Goal: Task Accomplishment & Management: Use online tool/utility

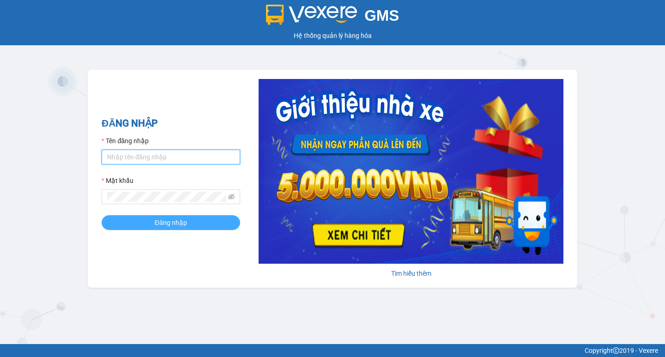
type input "tram.thanhlich"
click at [154, 223] on button "Đăng nhập" at bounding box center [171, 222] width 139 height 15
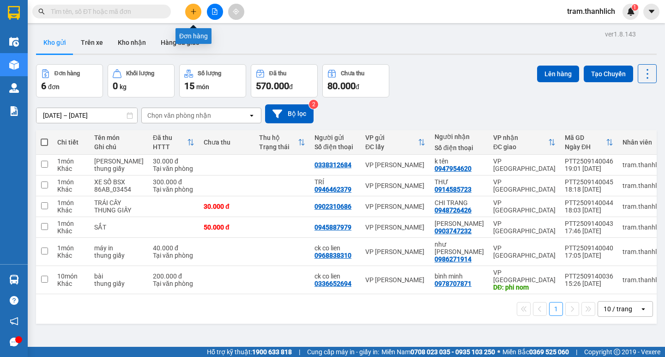
click at [192, 12] on icon "plus" at bounding box center [193, 11] width 6 height 6
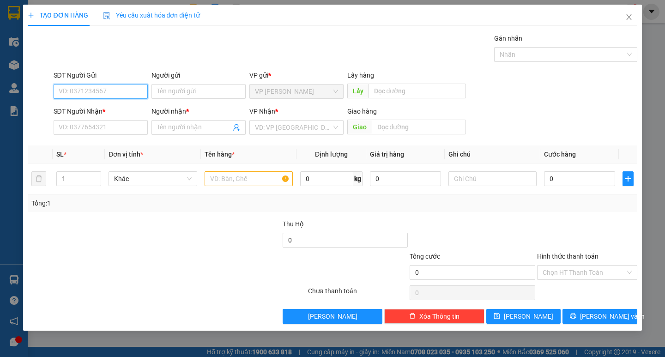
click at [69, 96] on input "SĐT Người Gửi" at bounding box center [101, 91] width 94 height 15
click at [91, 112] on div "0344834101" at bounding box center [100, 110] width 83 height 10
type input "0344834101"
type input "0368028907"
type input "hân"
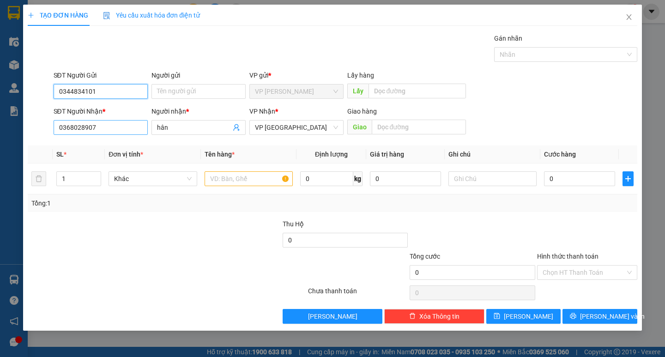
type input "0344834101"
click at [130, 129] on input "0368028907" at bounding box center [101, 127] width 94 height 15
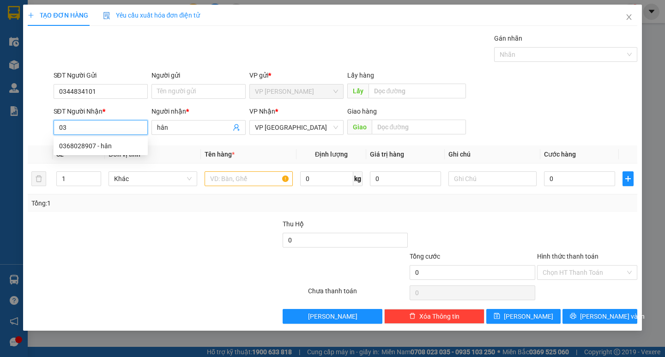
type input "0"
type input "0357323370"
click at [111, 146] on div "0357323370 - [GEOGRAPHIC_DATA]" at bounding box center [111, 146] width 104 height 10
type input "[PERSON_NAME]"
type input "0357323370"
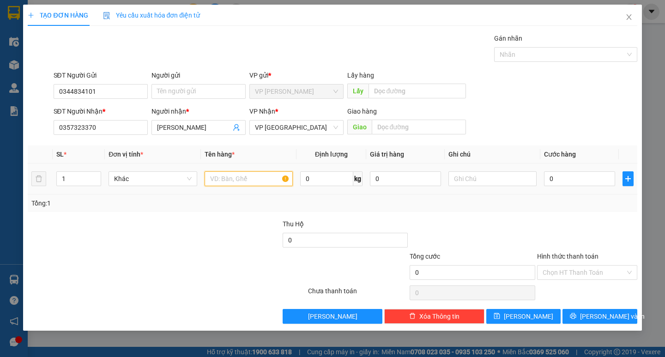
click at [233, 180] on input "text" at bounding box center [249, 178] width 88 height 15
type input "giấy tờ"
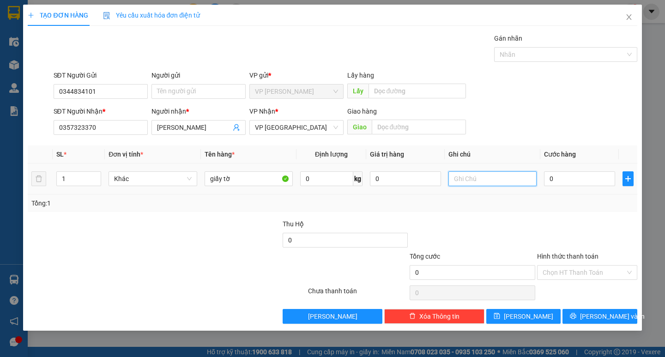
click at [485, 178] on input "text" at bounding box center [492, 178] width 88 height 15
type input "bị đỏ"
click at [578, 183] on input "0" at bounding box center [579, 178] width 71 height 15
type input "3"
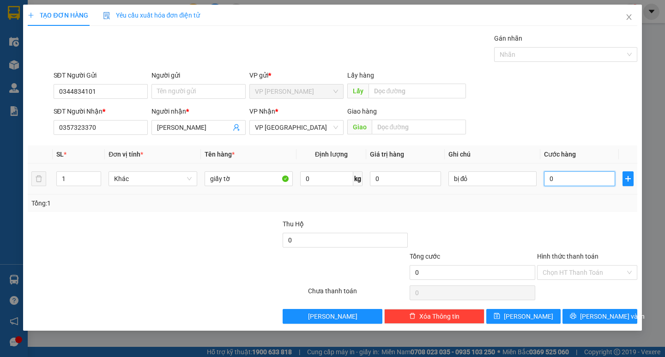
type input "3"
type input "30"
type input "300"
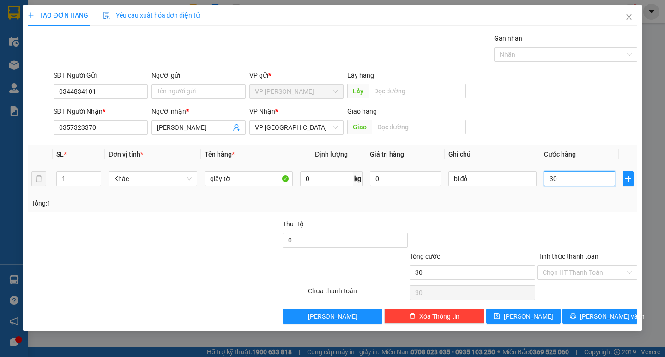
type input "300"
type input "3.000"
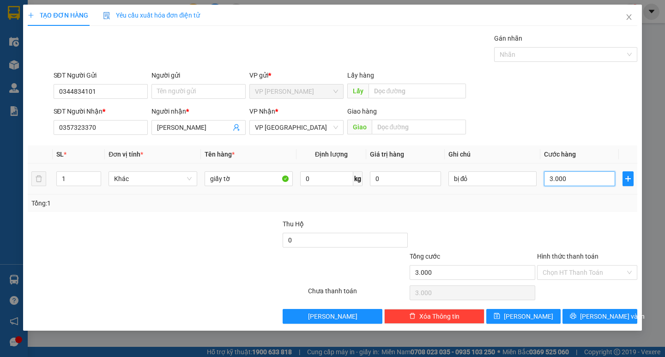
type input "30.000"
click at [562, 280] on div "Hình thức thanh toán Chọn HT Thanh Toán" at bounding box center [587, 267] width 100 height 32
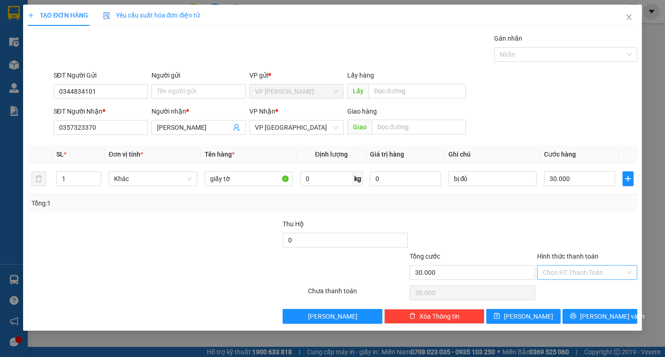
click at [563, 272] on input "Hình thức thanh toán" at bounding box center [584, 273] width 83 height 14
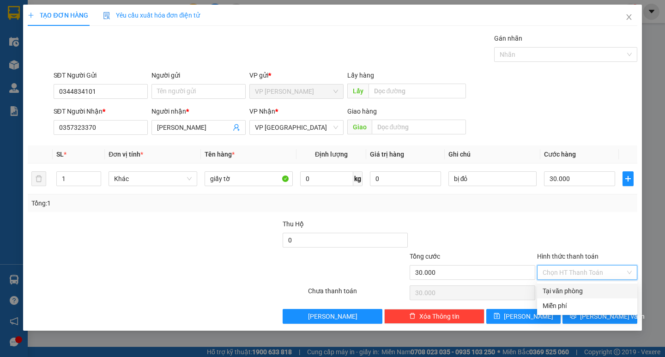
click at [568, 286] on div "Tại văn phòng" at bounding box center [587, 291] width 89 height 10
type input "0"
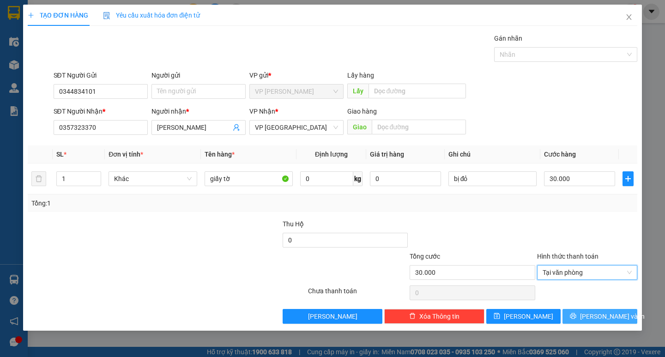
click at [590, 318] on button "[PERSON_NAME] và In" at bounding box center [599, 316] width 74 height 15
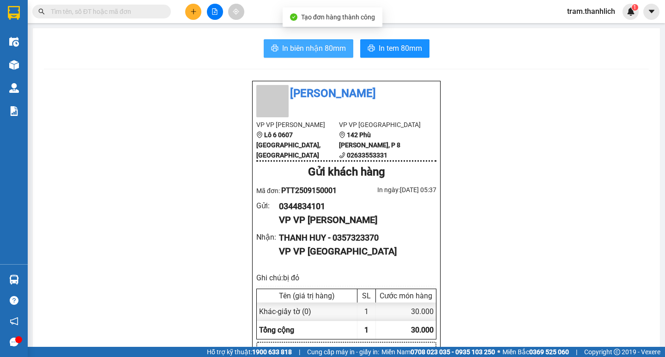
click at [292, 50] on span "In biên nhận 80mm" at bounding box center [314, 48] width 64 height 12
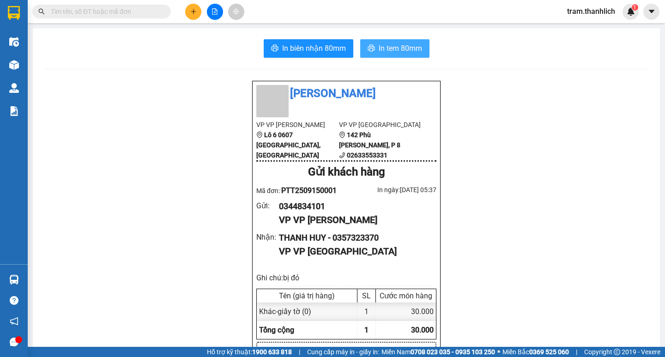
click at [395, 51] on span "In tem 80mm" at bounding box center [400, 48] width 43 height 12
click at [192, 16] on button at bounding box center [193, 12] width 16 height 16
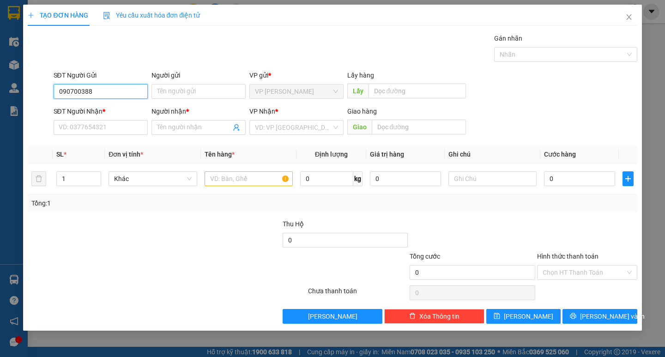
type input "0907003886"
click at [112, 106] on div "0907003886" at bounding box center [100, 110] width 83 height 10
type input "0936426422"
type input "Oanh"
type input "50 [PERSON_NAME]"
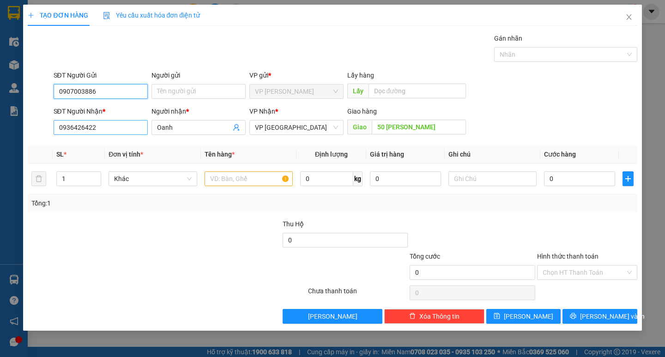
type input "0907003886"
click at [109, 131] on input "0936426422" at bounding box center [101, 127] width 94 height 15
type input "0979454847"
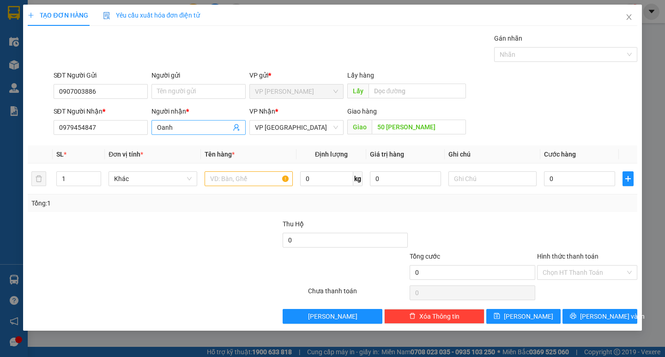
click at [190, 125] on input "Oanh" at bounding box center [194, 127] width 74 height 10
type input "O"
type input "Oanh"
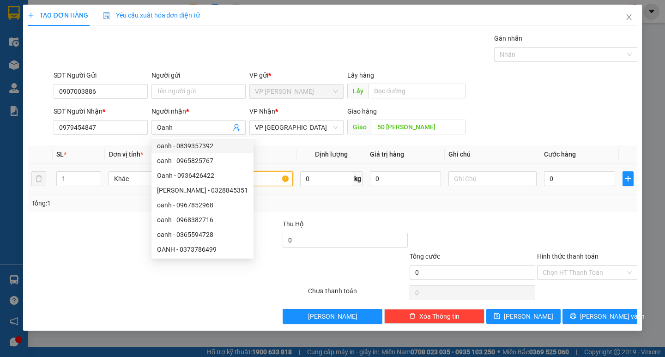
click at [255, 177] on input "text" at bounding box center [249, 178] width 88 height 15
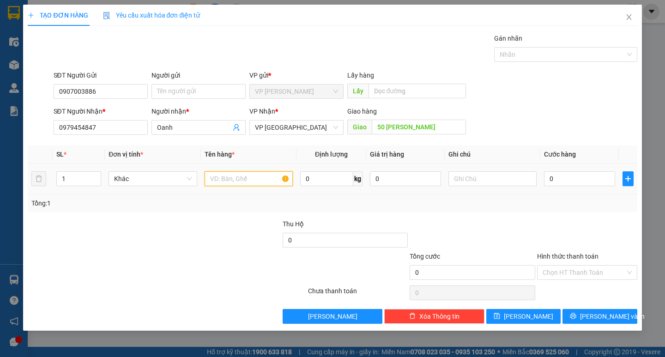
click at [255, 177] on input "text" at bounding box center [249, 178] width 88 height 15
type input "t"
type input "o"
click at [207, 185] on input "ôm khô" at bounding box center [249, 178] width 88 height 15
type input "tôm khô"
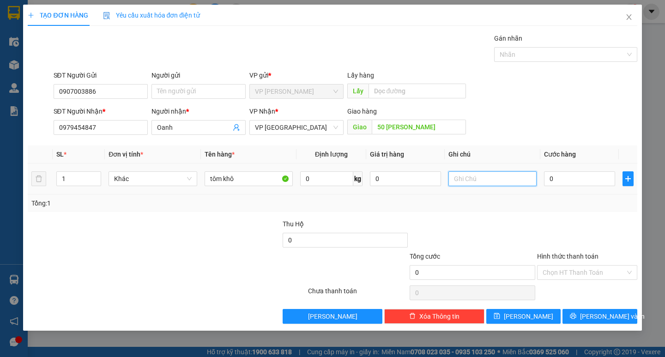
click at [469, 177] on input "text" at bounding box center [492, 178] width 88 height 15
type input "v"
type input "bị đỏ"
click at [596, 174] on input "0" at bounding box center [579, 178] width 71 height 15
click at [590, 178] on input "0" at bounding box center [579, 178] width 71 height 15
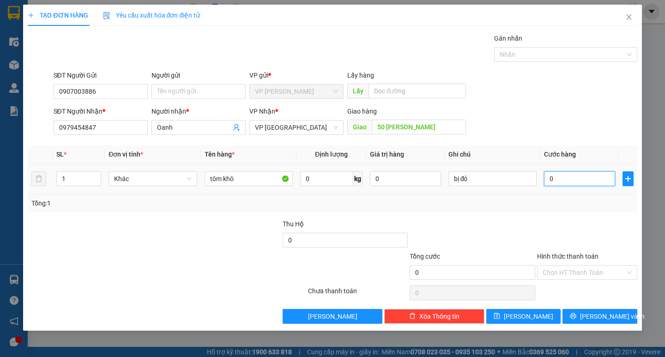
type input "05"
type input "5"
type input "055"
type input "55"
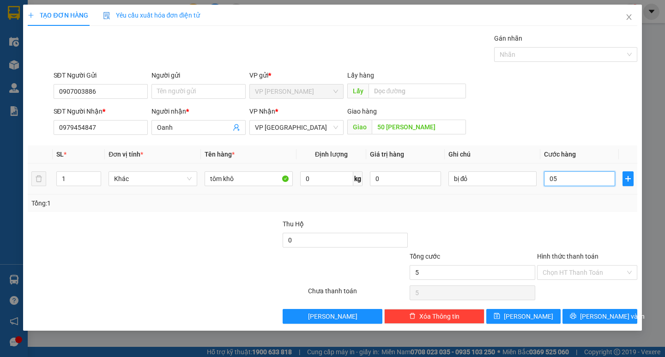
type input "55"
type input "0.550"
type input "550"
type input "055"
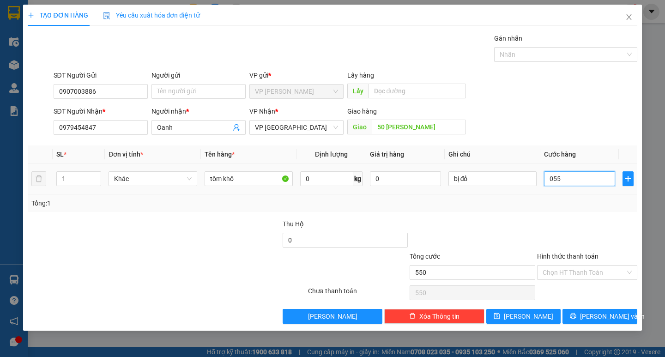
type input "55"
type input "05"
type input "5"
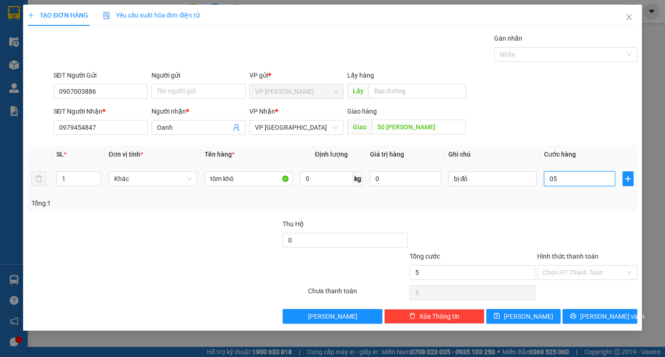
type input "0"
type input "05"
type input "5"
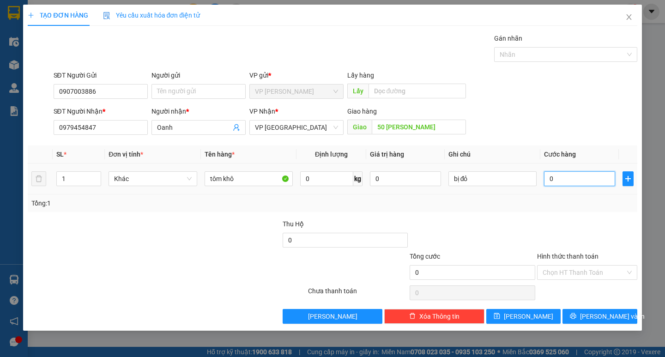
type input "5"
type input "050"
type input "50"
type input "0.500"
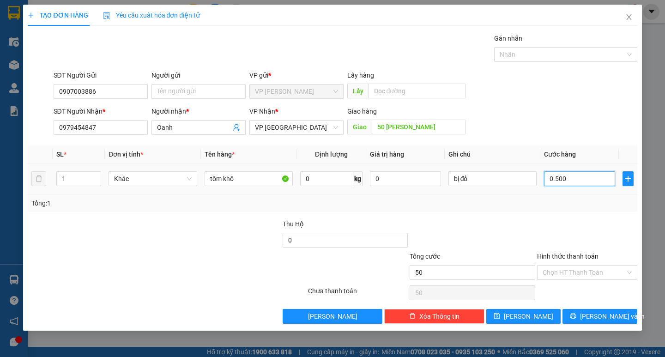
type input "500"
type input "05.000"
type input "5.000"
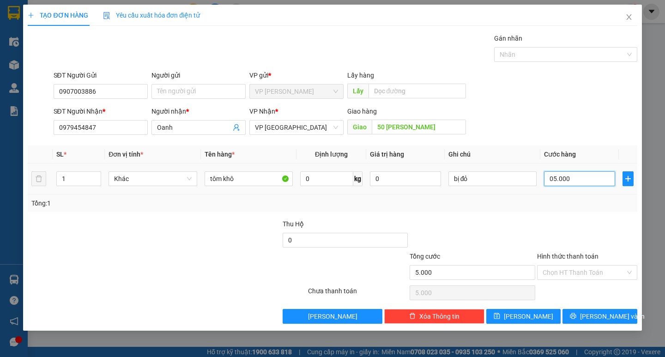
type input "050.000"
type input "50.000"
click at [570, 270] on input "Hình thức thanh toán" at bounding box center [584, 273] width 83 height 14
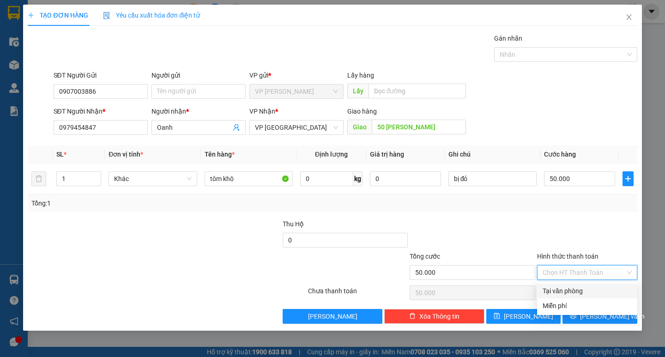
click at [567, 290] on div "Tại văn phòng" at bounding box center [587, 291] width 89 height 10
type input "0"
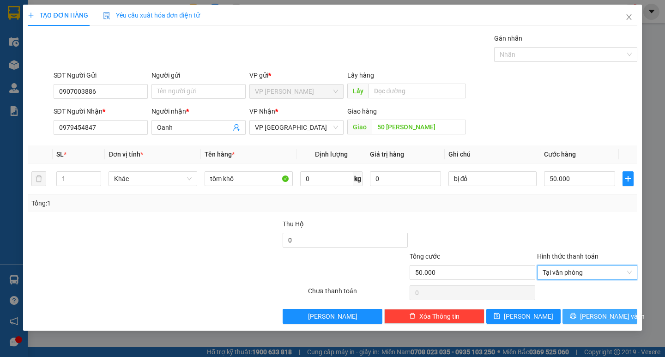
click at [596, 309] on button "[PERSON_NAME] và In" at bounding box center [599, 316] width 74 height 15
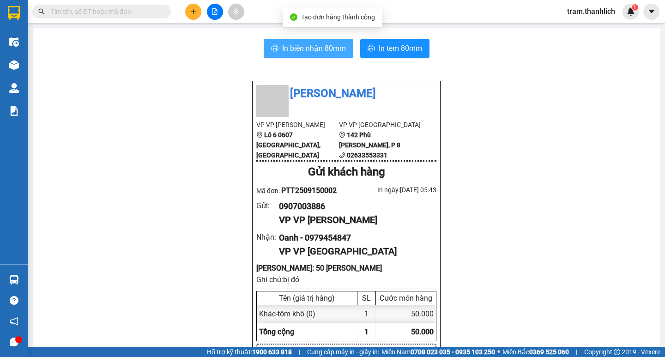
click at [317, 46] on span "In biên nhận 80mm" at bounding box center [314, 48] width 64 height 12
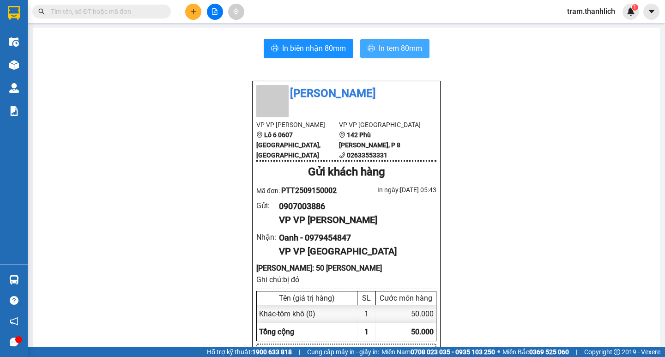
click at [397, 53] on span "In tem 80mm" at bounding box center [400, 48] width 43 height 12
click at [198, 9] on button at bounding box center [193, 12] width 16 height 16
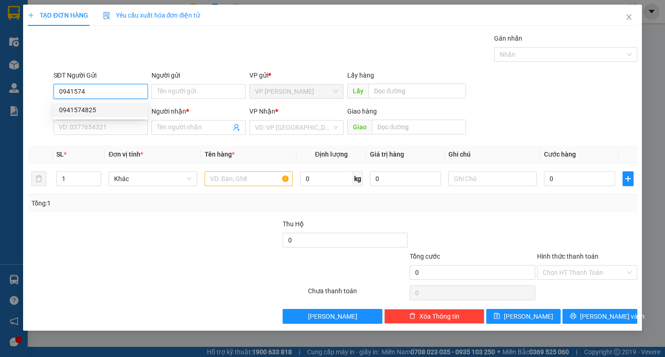
click at [106, 108] on div "0941574825" at bounding box center [100, 110] width 83 height 10
type input "0941574825"
type input "0941004989"
type input "gia phi"
type input "0941574825"
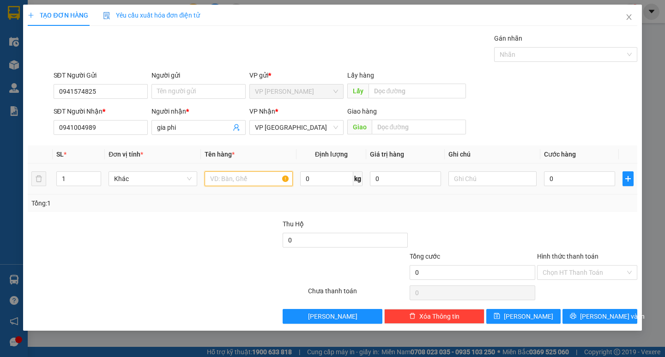
click at [218, 174] on input "text" at bounding box center [249, 178] width 88 height 15
type input "d"
type input "đồ ăn"
click at [498, 175] on input "text" at bounding box center [492, 178] width 88 height 15
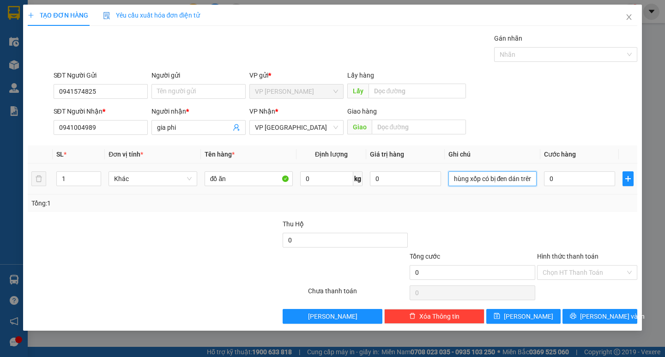
scroll to position [0, 6]
type input "thùng xốp có bị đen dán trên"
click at [578, 175] on input "0" at bounding box center [579, 178] width 71 height 15
type input "5"
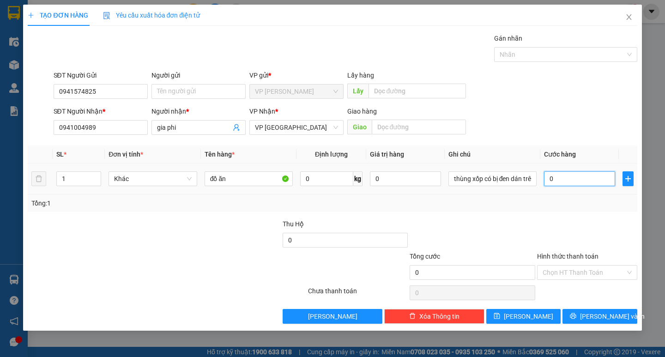
type input "5"
type input "50"
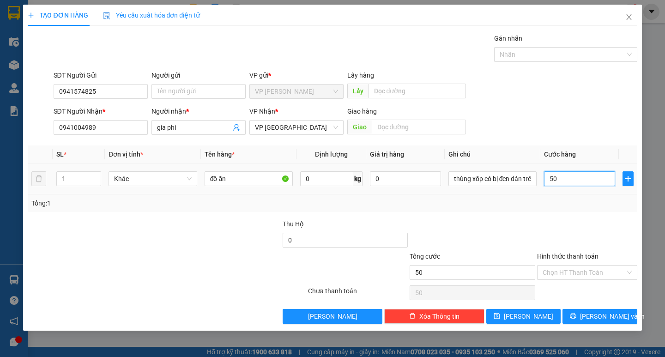
type input "500"
type input "5.000"
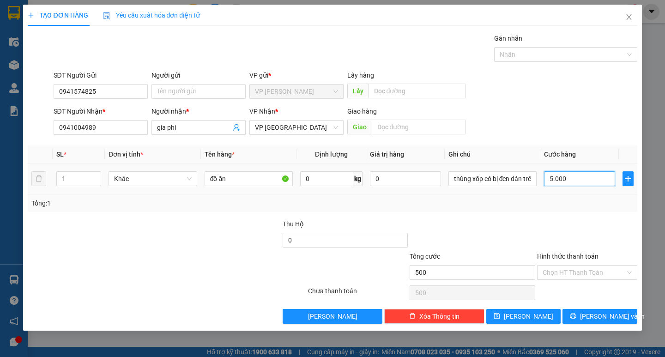
type input "5.000"
type input "50.000"
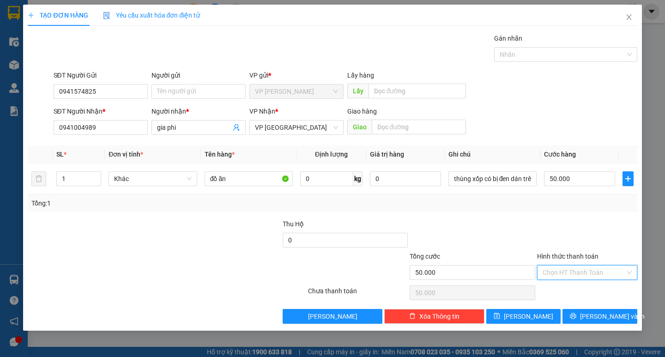
click at [578, 272] on input "Hình thức thanh toán" at bounding box center [584, 273] width 83 height 14
click at [577, 285] on div "Tại văn phòng" at bounding box center [587, 291] width 100 height 15
type input "0"
click at [596, 311] on span "[PERSON_NAME] và In" at bounding box center [612, 316] width 65 height 10
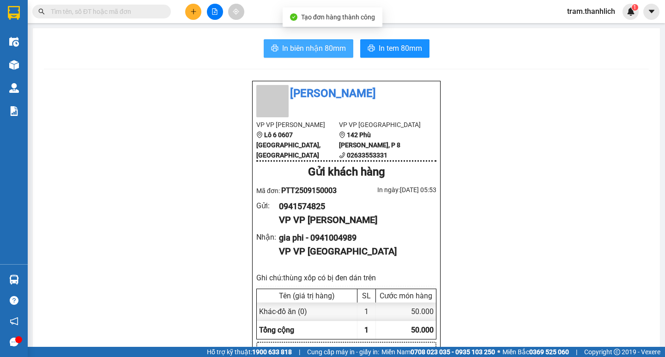
drag, startPoint x: 331, startPoint y: 50, endPoint x: 540, endPoint y: 59, distance: 209.4
click at [331, 50] on span "In biên nhận 80mm" at bounding box center [314, 48] width 64 height 12
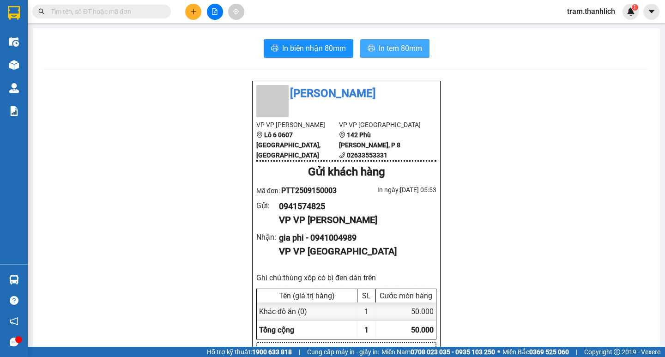
drag, startPoint x: 388, startPoint y: 54, endPoint x: 414, endPoint y: 49, distance: 26.4
click at [389, 54] on button "In tem 80mm" at bounding box center [394, 48] width 69 height 18
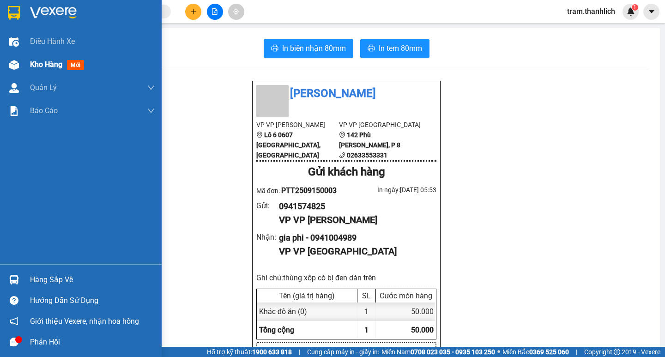
click at [23, 63] on div "Kho hàng mới" at bounding box center [81, 64] width 162 height 23
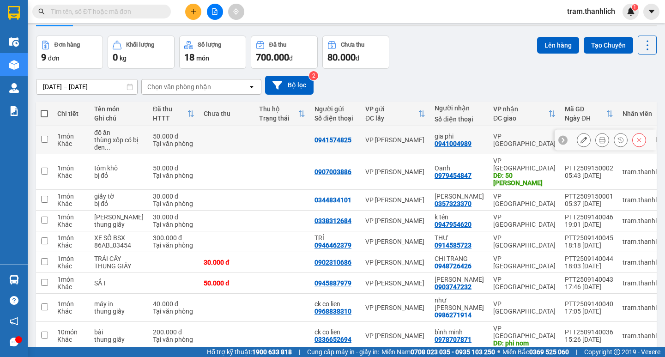
scroll to position [55, 0]
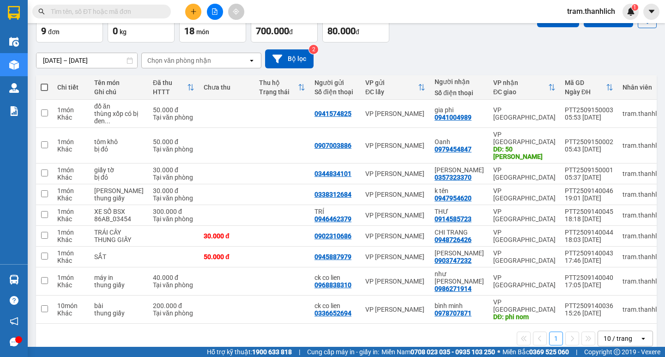
click at [192, 15] on button at bounding box center [193, 12] width 16 height 16
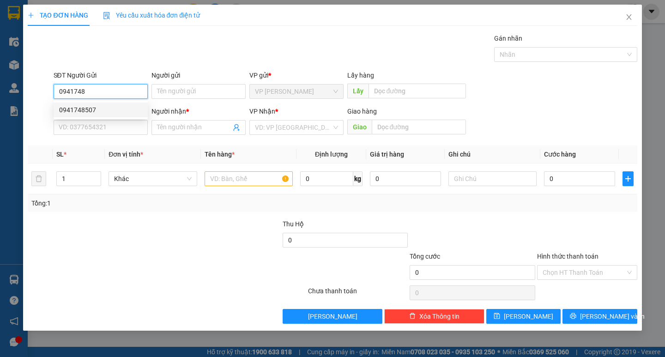
click at [87, 107] on div "0941748507" at bounding box center [100, 110] width 83 height 10
type input "0941748507"
type input "0961154858"
type input "HƯNG"
type input "ĐỨC TRỌNG"
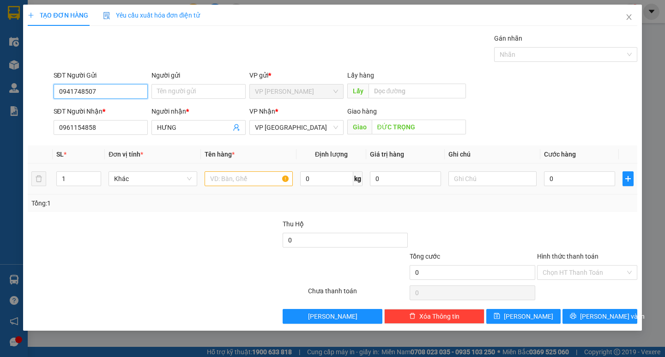
type input "0941748507"
click at [232, 179] on input "text" at bounding box center [249, 178] width 88 height 15
type input "HẢI SẢN"
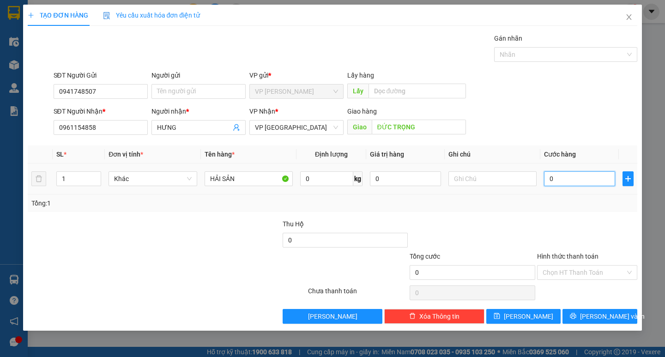
click at [566, 182] on input "0" at bounding box center [579, 178] width 71 height 15
type input "3"
type input "30"
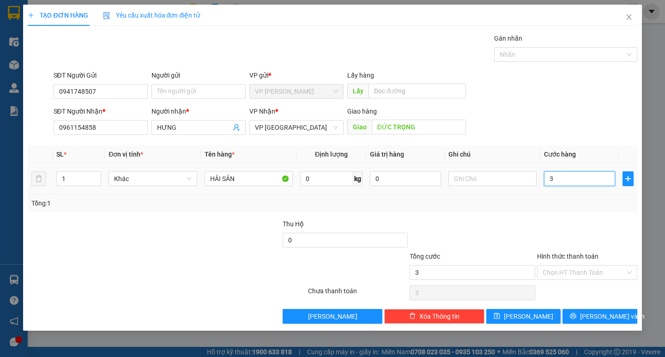
type input "30"
type input "300"
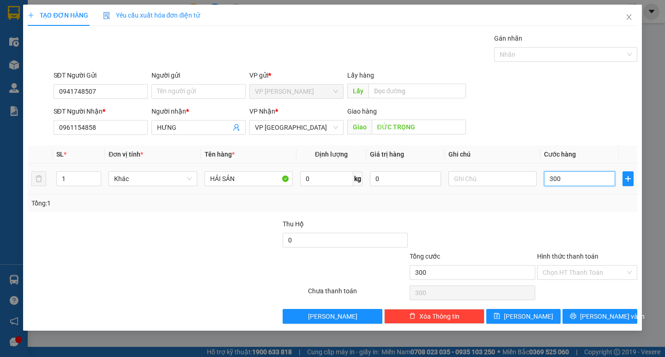
type input "3.000"
type input "30.000"
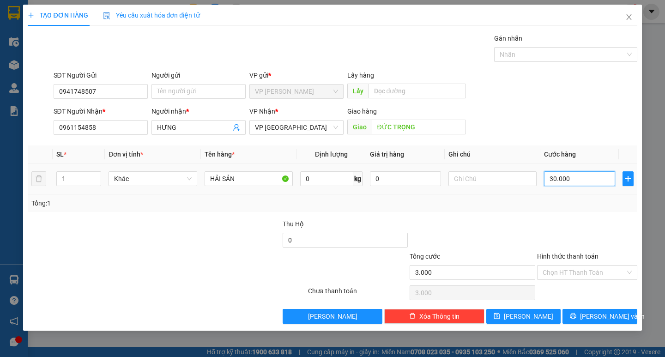
type input "30.000"
click at [586, 273] on input "Hình thức thanh toán" at bounding box center [584, 273] width 83 height 14
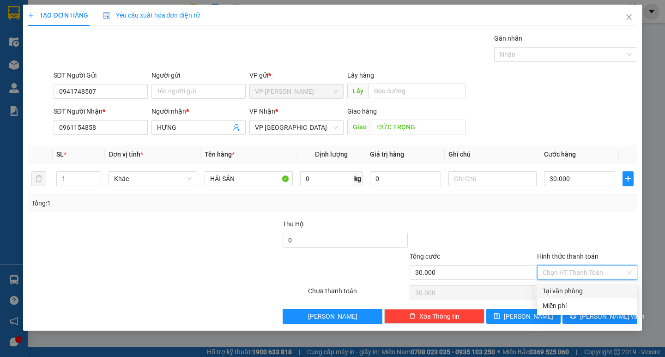
click at [555, 289] on div "Tại văn phòng" at bounding box center [587, 291] width 89 height 10
type input "0"
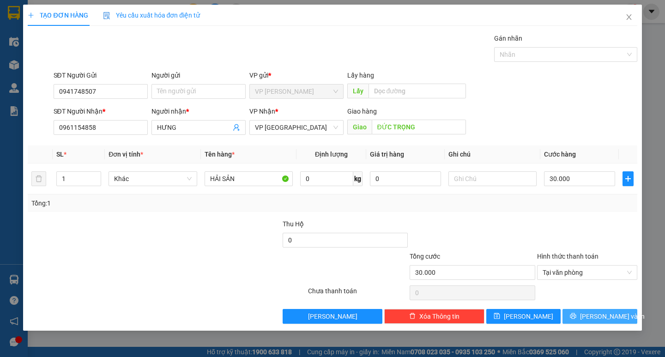
click at [592, 313] on span "[PERSON_NAME] và In" at bounding box center [612, 316] width 65 height 10
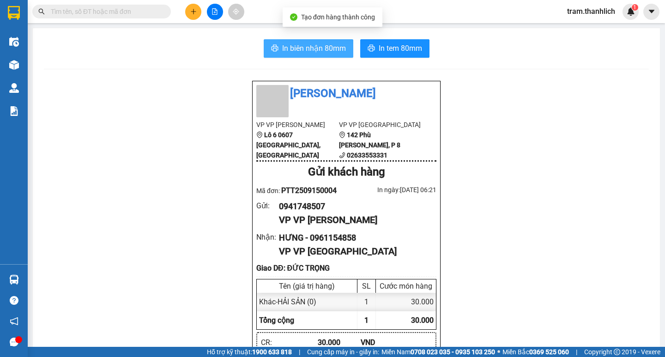
click at [303, 53] on span "In biên nhận 80mm" at bounding box center [314, 48] width 64 height 12
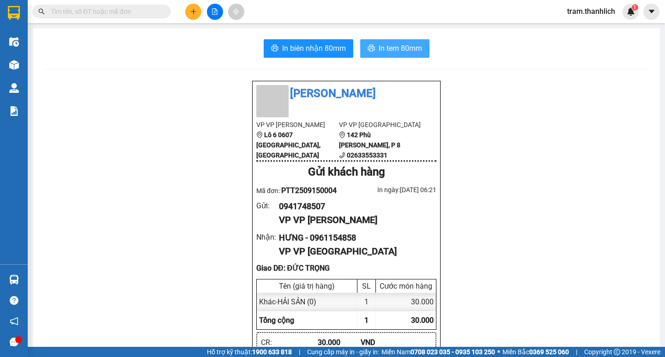
click at [413, 51] on span "In tem 80mm" at bounding box center [400, 48] width 43 height 12
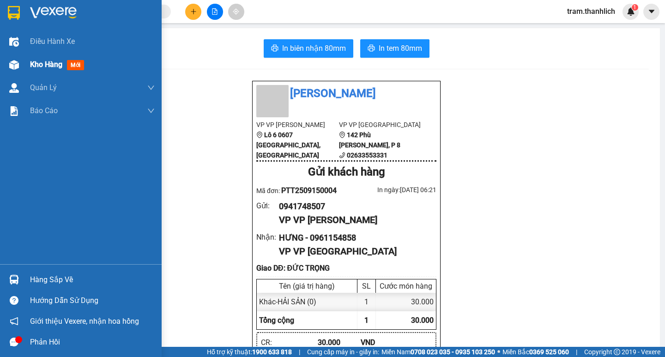
click at [41, 61] on span "Kho hàng" at bounding box center [46, 64] width 32 height 9
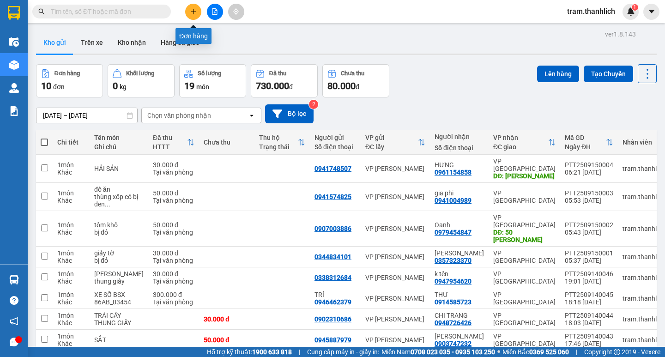
click at [191, 12] on icon "plus" at bounding box center [193, 11] width 6 height 6
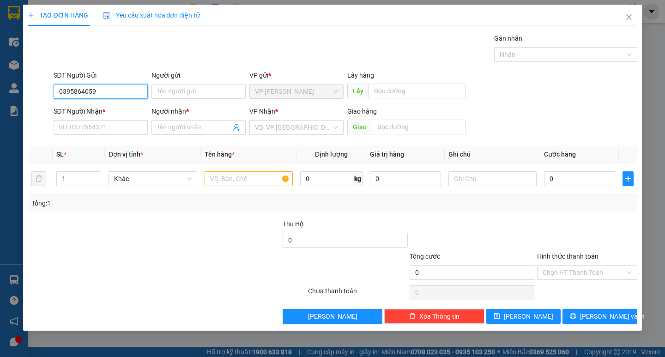
type input "0395864059"
click at [112, 123] on input "SĐT Người Nhận *" at bounding box center [101, 127] width 94 height 15
type input "0"
click at [215, 183] on input "text" at bounding box center [249, 178] width 88 height 15
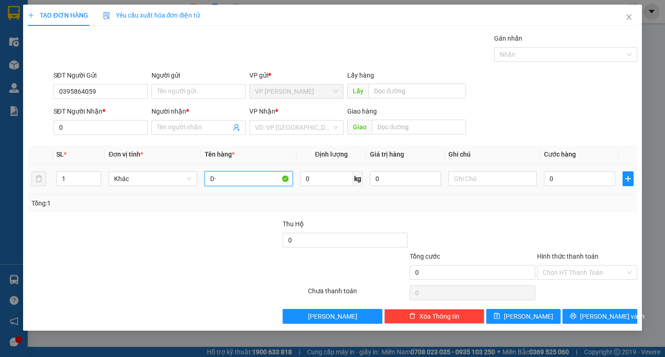
type input "D"
type input "Đ"
type input "D"
type input "ĐỒ CÁ NHÂN"
click at [465, 174] on input "text" at bounding box center [492, 178] width 88 height 15
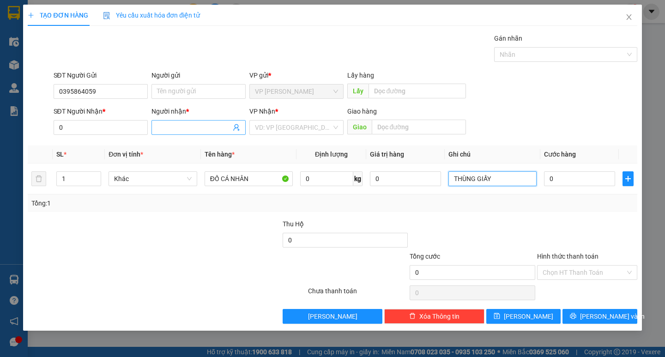
type input "THÙNG GIẤY"
click at [199, 130] on input "Người nhận *" at bounding box center [194, 127] width 74 height 10
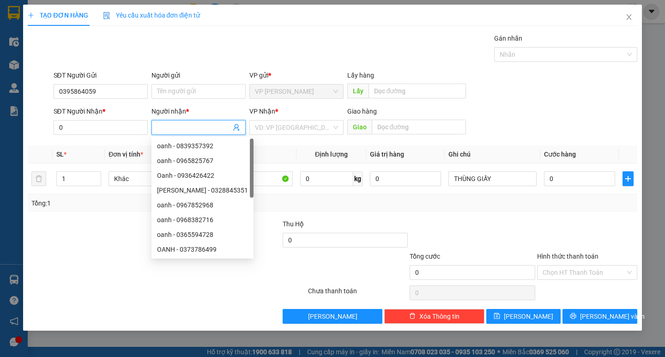
click at [294, 135] on div "VP Nhận * VD: VP [GEOGRAPHIC_DATA]" at bounding box center [296, 122] width 94 height 32
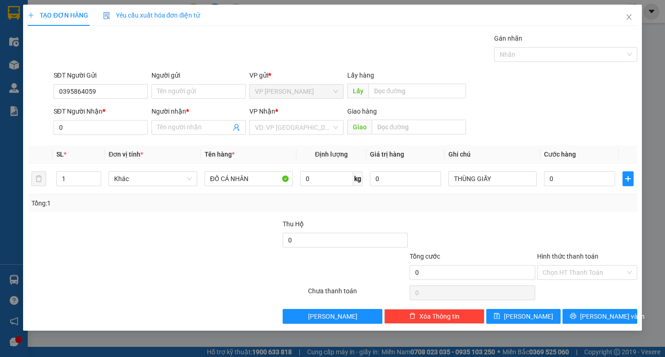
click at [285, 115] on div "VP Nhận *" at bounding box center [296, 111] width 94 height 10
click at [284, 127] on input "search" at bounding box center [293, 128] width 77 height 14
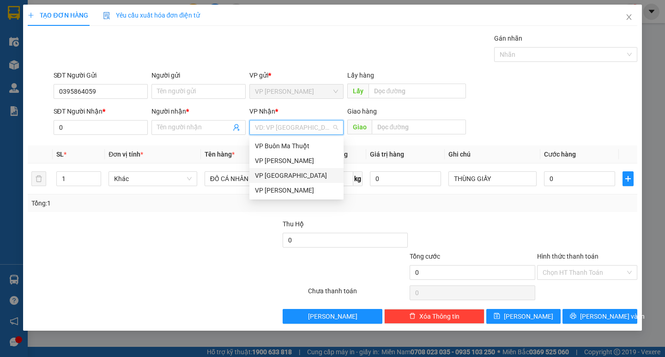
click at [287, 178] on div "VP [GEOGRAPHIC_DATA]" at bounding box center [296, 175] width 83 height 10
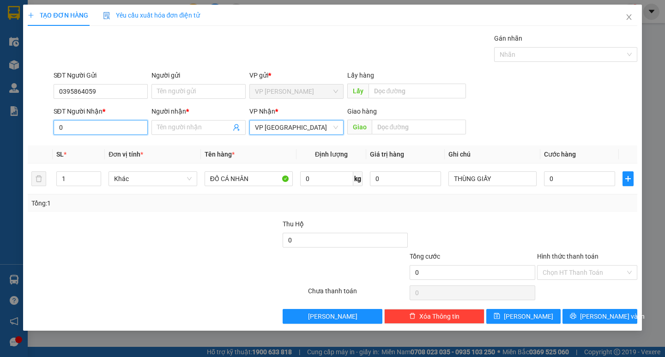
click at [107, 127] on input "0" at bounding box center [101, 127] width 94 height 15
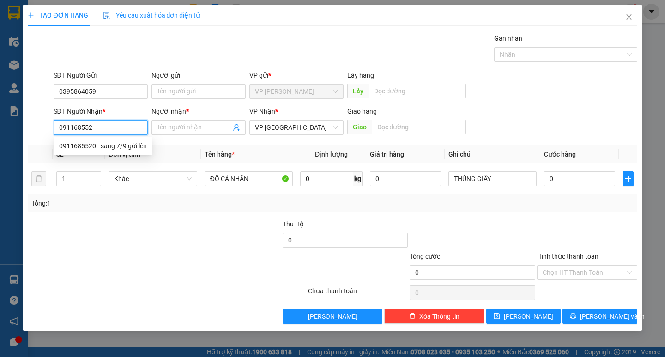
type input "0911685520"
click at [109, 149] on div "0911685520 - sang 7/9 gởi lên" at bounding box center [103, 146] width 88 height 10
type input "sang 7/9 gởi lên"
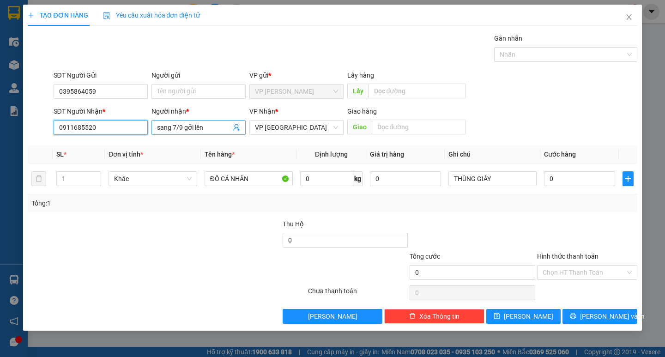
type input "0911685520"
click at [210, 124] on input "sang 7/9 gởi lên" at bounding box center [194, 127] width 74 height 10
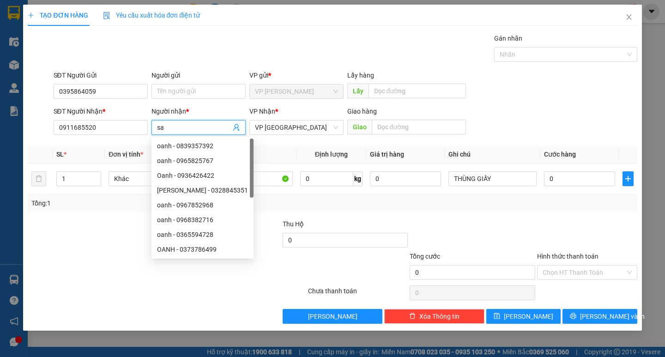
type input "s"
type input "n"
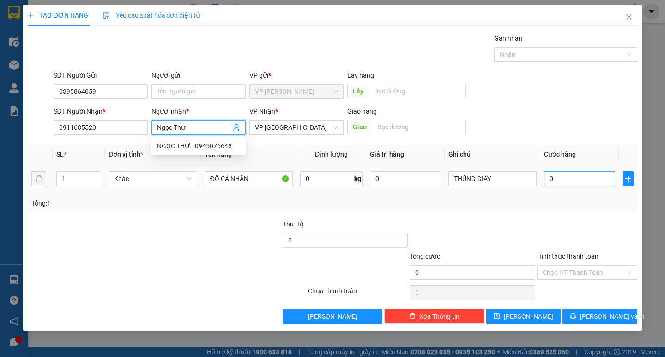
type input "Ngọc Thư"
click at [574, 180] on input "0" at bounding box center [579, 178] width 71 height 15
type input "3"
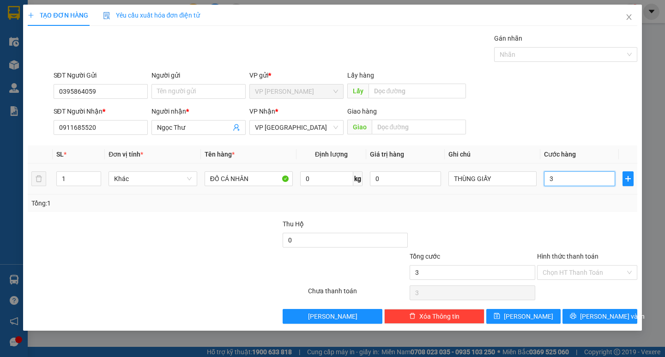
type input "30"
type input "300"
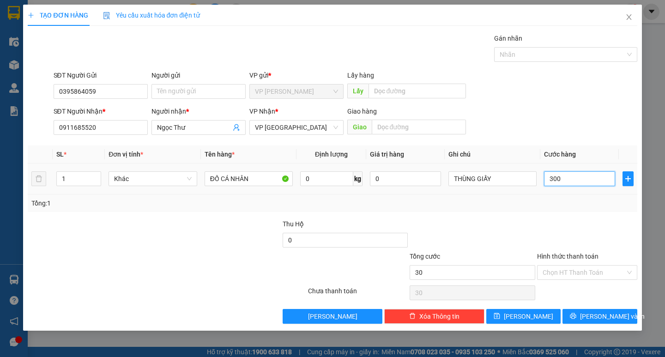
type input "300"
type input "3.000"
type input "30.000"
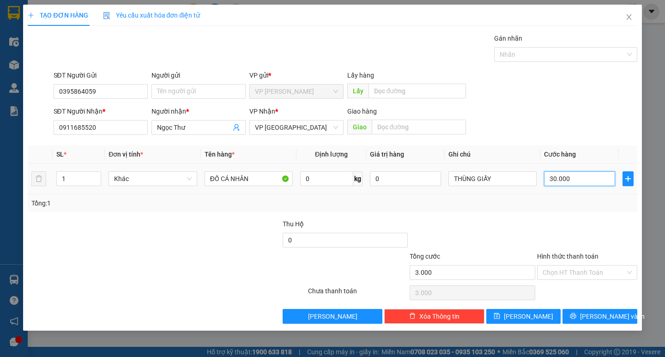
type input "30.000"
click at [569, 263] on div "Hình thức thanh toán" at bounding box center [587, 258] width 100 height 14
click at [571, 270] on input "Hình thức thanh toán" at bounding box center [584, 273] width 83 height 14
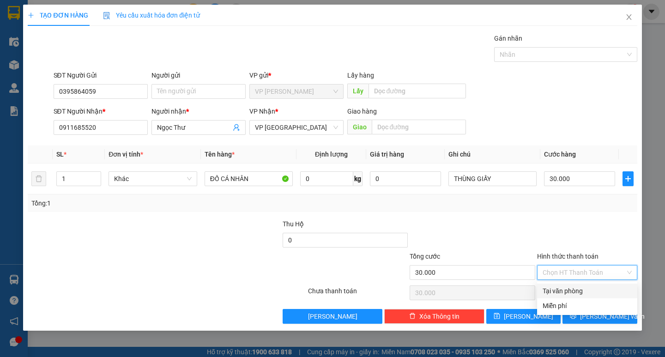
click at [572, 289] on div "Tại văn phòng" at bounding box center [587, 291] width 89 height 10
type input "0"
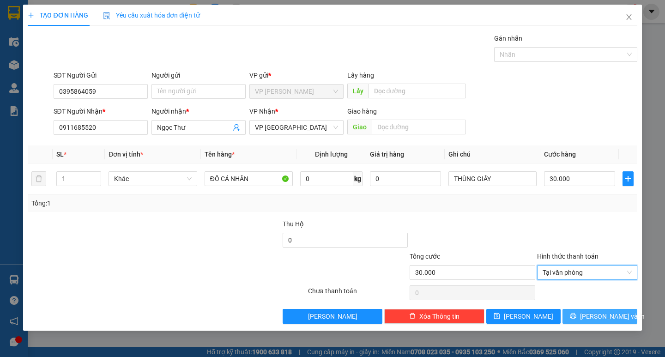
click at [601, 313] on span "[PERSON_NAME] và In" at bounding box center [612, 316] width 65 height 10
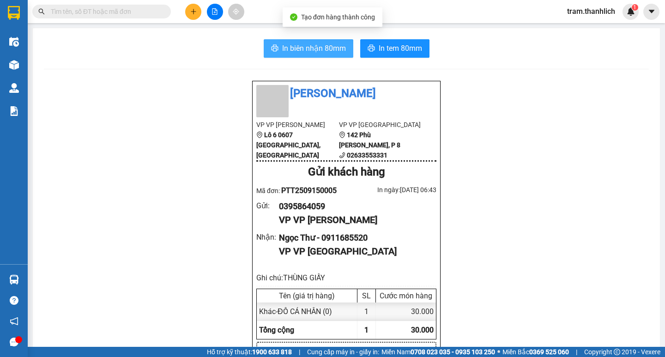
click at [335, 54] on span "In biên nhận 80mm" at bounding box center [314, 48] width 64 height 12
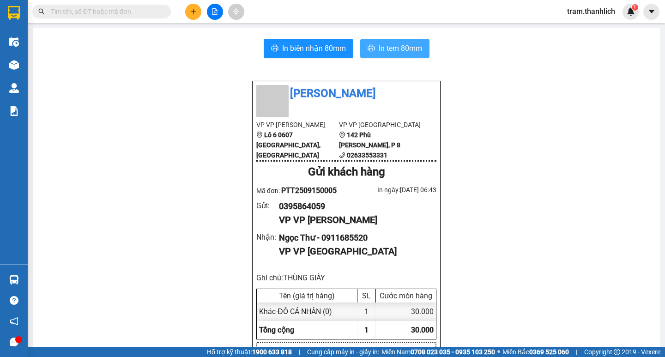
click at [395, 48] on span "In tem 80mm" at bounding box center [400, 48] width 43 height 12
click at [189, 13] on button at bounding box center [193, 12] width 16 height 16
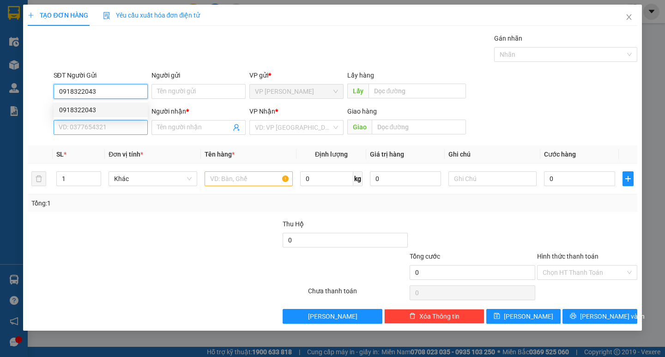
type input "0918322043"
click at [108, 128] on input "SĐT Người Nhận *" at bounding box center [101, 127] width 94 height 15
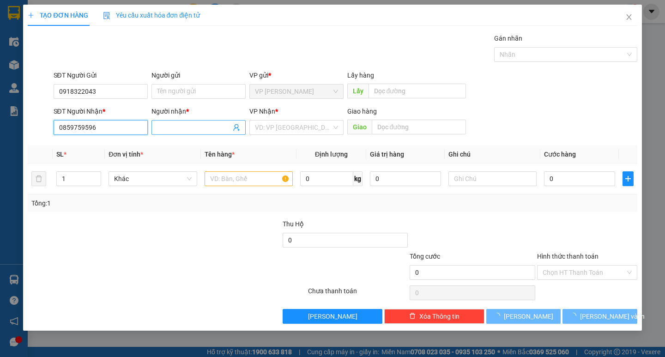
type input "0859759596"
click at [202, 122] on input "Người nhận *" at bounding box center [194, 127] width 74 height 10
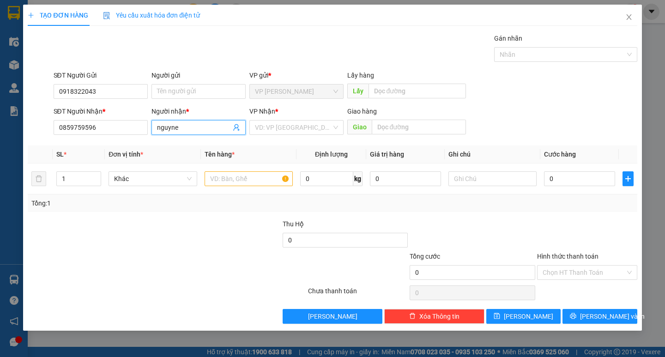
type input "nguyne"
click at [203, 124] on input "nguyne" at bounding box center [194, 127] width 74 height 10
type input "[PERSON_NAME]"
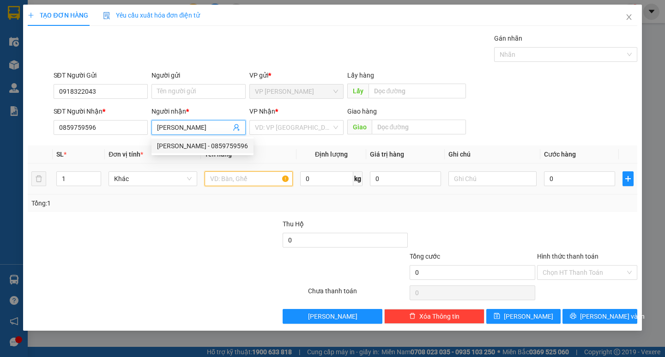
click at [283, 181] on input "text" at bounding box center [249, 178] width 88 height 15
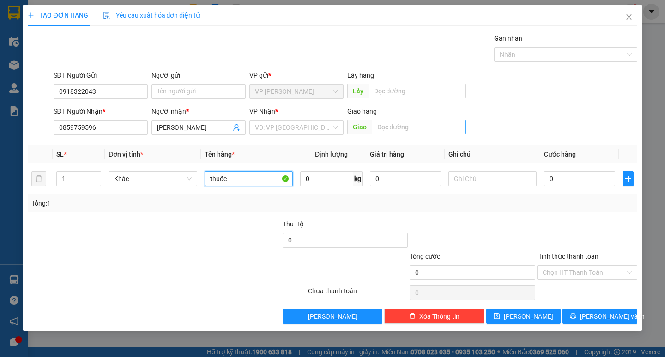
type input "thuốc"
click at [399, 125] on input "text" at bounding box center [419, 127] width 94 height 15
type input "dốc đá"
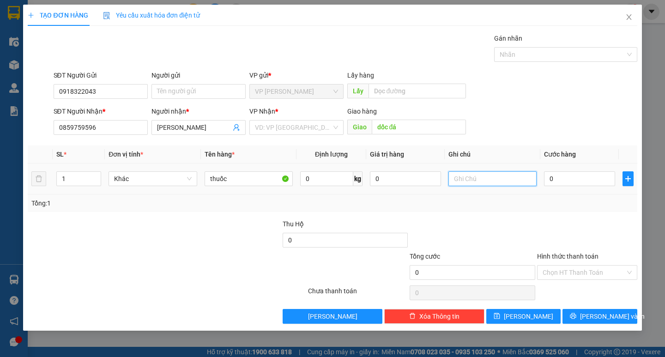
click at [471, 183] on input "text" at bounding box center [492, 178] width 88 height 15
type input "thung giấy"
click at [599, 172] on input "0" at bounding box center [579, 178] width 71 height 15
type input "3"
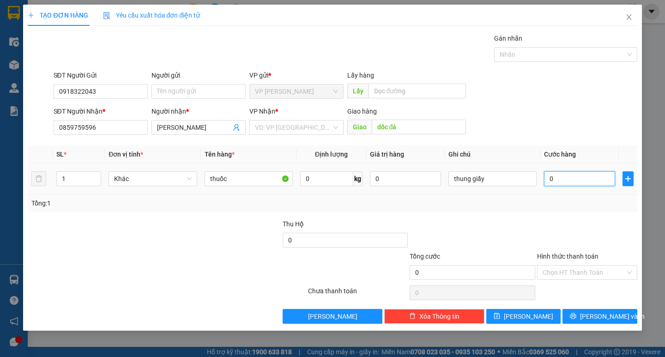
type input "3"
type input "30"
type input "300"
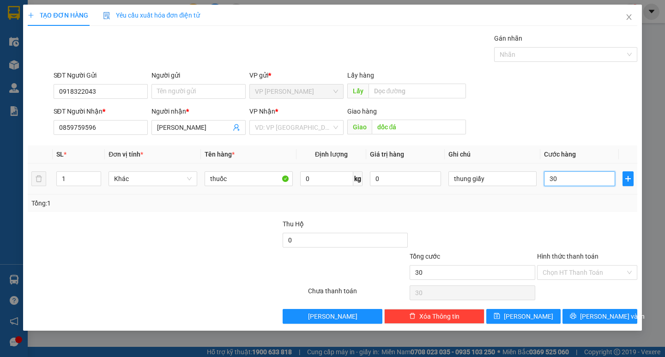
type input "300"
type input "3.000"
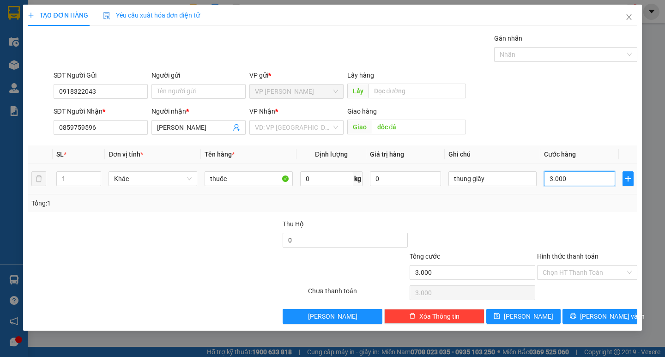
type input "30.000"
click at [564, 271] on input "Hình thức thanh toán" at bounding box center [584, 273] width 83 height 14
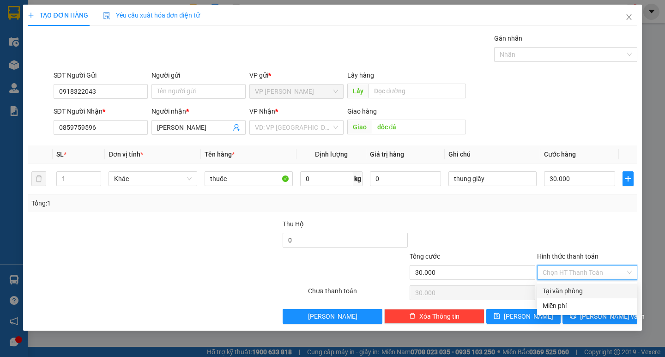
click at [562, 290] on div "Tại văn phòng" at bounding box center [587, 291] width 89 height 10
type input "0"
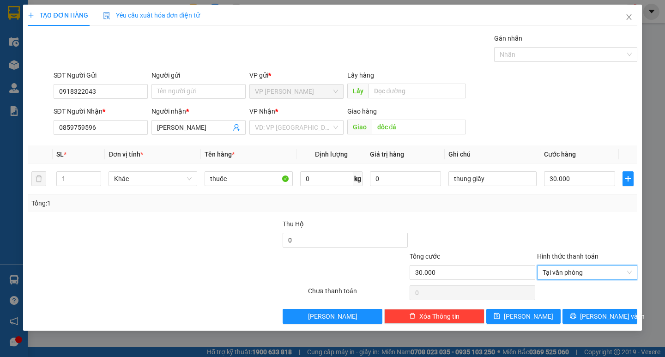
click at [584, 308] on div "Transit Pickup Surcharge Ids Transit Deliver Surcharge Ids Transit Deliver Surc…" at bounding box center [332, 178] width 609 height 290
click at [584, 310] on button "[PERSON_NAME] và In" at bounding box center [599, 316] width 74 height 15
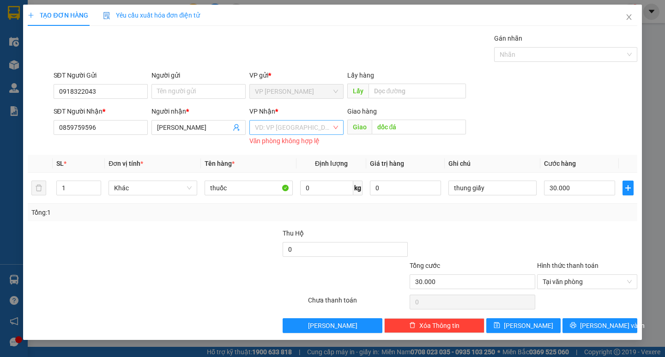
drag, startPoint x: 314, startPoint y: 134, endPoint x: 319, endPoint y: 113, distance: 21.4
click at [315, 131] on input "search" at bounding box center [293, 128] width 77 height 14
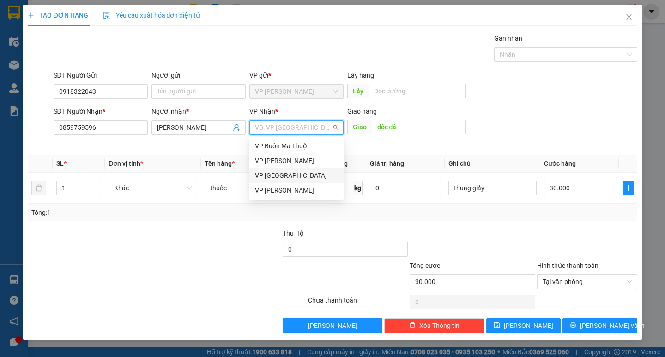
click at [278, 180] on div "VP [GEOGRAPHIC_DATA]" at bounding box center [296, 175] width 83 height 10
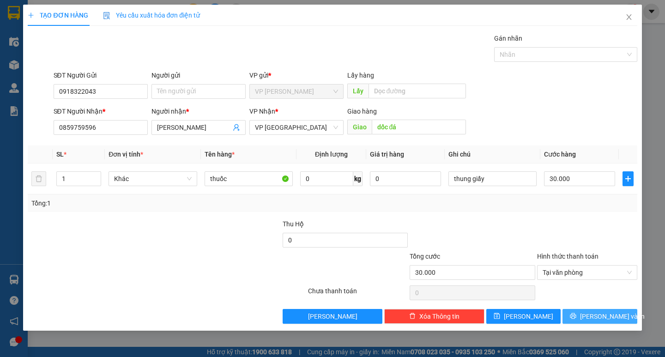
click at [576, 315] on icon "printer" at bounding box center [573, 316] width 6 height 6
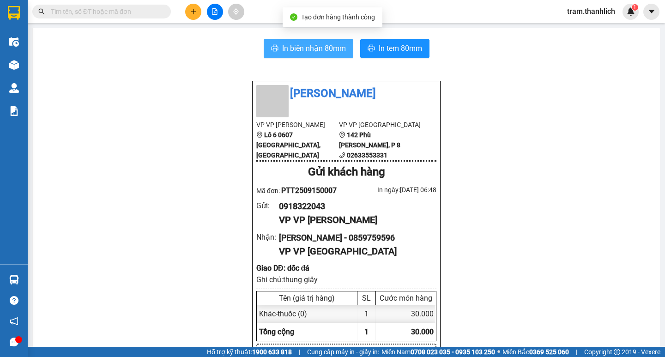
click at [324, 55] on button "In biên nhận 80mm" at bounding box center [309, 48] width 90 height 18
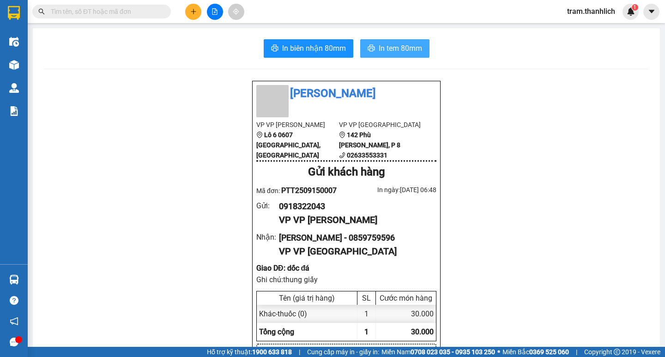
drag, startPoint x: 393, startPoint y: 55, endPoint x: 393, endPoint y: 50, distance: 5.1
click at [393, 53] on button "In tem 80mm" at bounding box center [394, 48] width 69 height 18
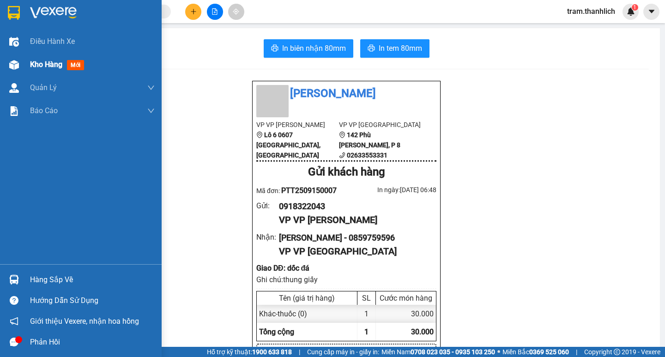
click at [41, 68] on span "Kho hàng" at bounding box center [46, 64] width 32 height 9
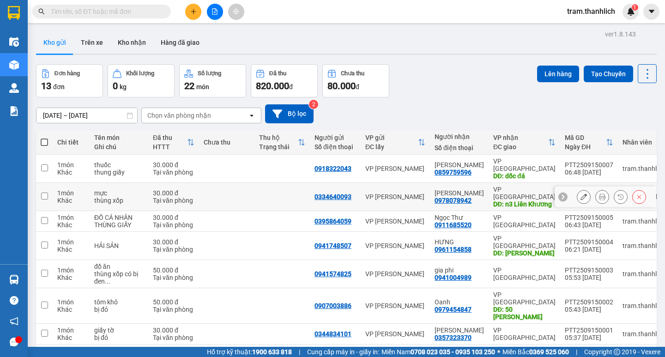
click at [599, 193] on icon at bounding box center [602, 196] width 6 height 6
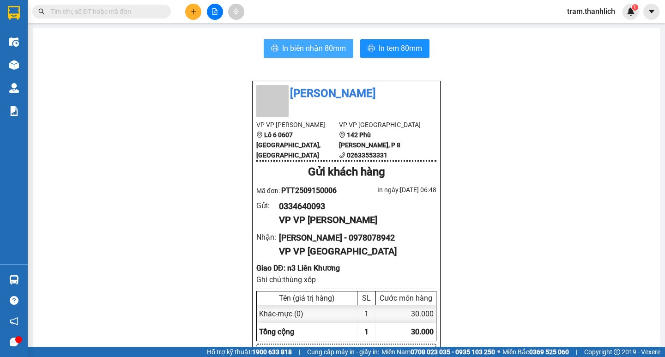
click at [324, 53] on span "In biên nhận 80mm" at bounding box center [314, 48] width 64 height 12
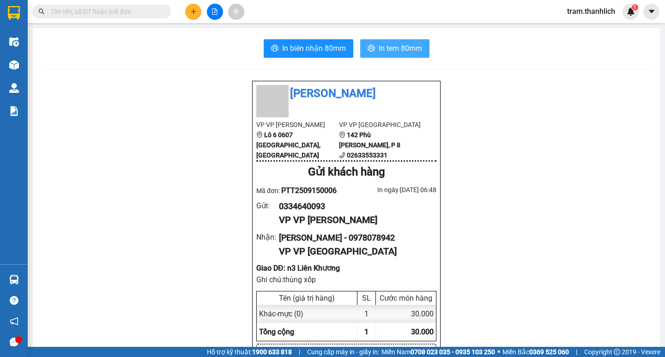
click at [384, 47] on span "In tem 80mm" at bounding box center [400, 48] width 43 height 12
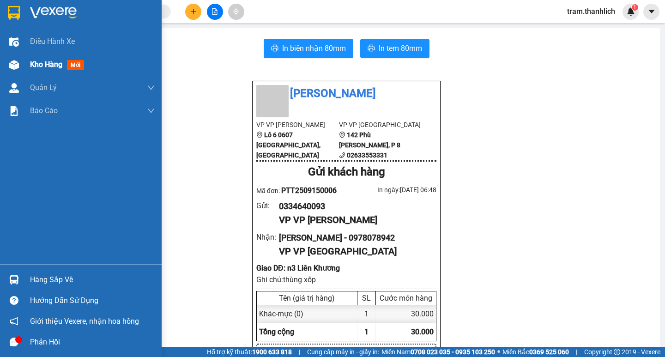
click at [45, 68] on span "Kho hàng" at bounding box center [46, 64] width 32 height 9
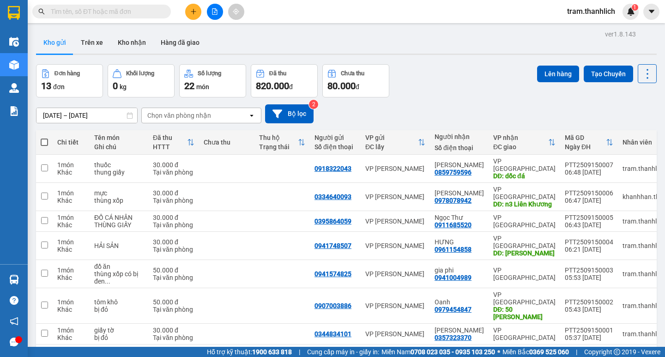
click at [187, 12] on button at bounding box center [193, 12] width 16 height 16
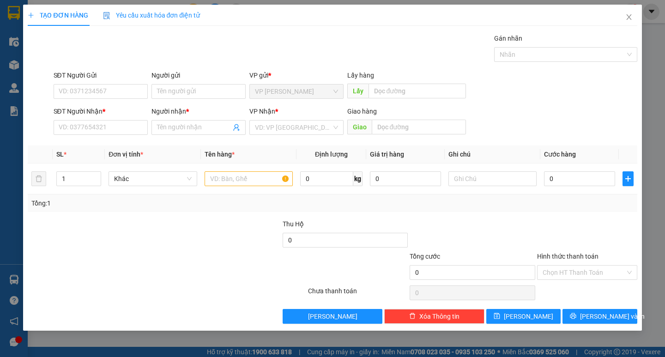
click at [88, 84] on div "SĐT Người Gửi" at bounding box center [101, 77] width 94 height 14
click at [86, 85] on input "SĐT Người Gửi" at bounding box center [101, 91] width 94 height 15
type input "0983120266"
click at [78, 124] on input "SĐT Người Nhận *" at bounding box center [101, 127] width 94 height 15
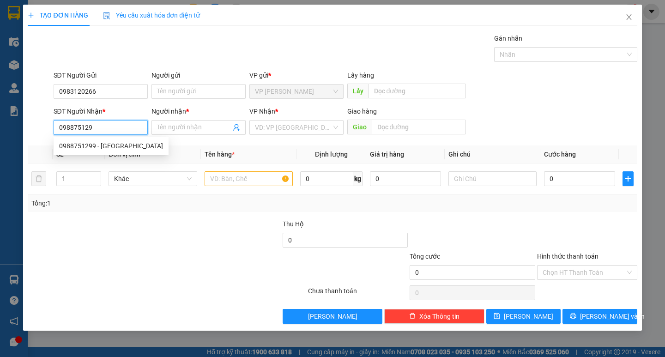
type input "0988751299"
click at [79, 142] on div "0988751299 - MỸ DUNG" at bounding box center [111, 146] width 104 height 10
type input "MỸ DUNG"
type input "CX LINH XUÂN"
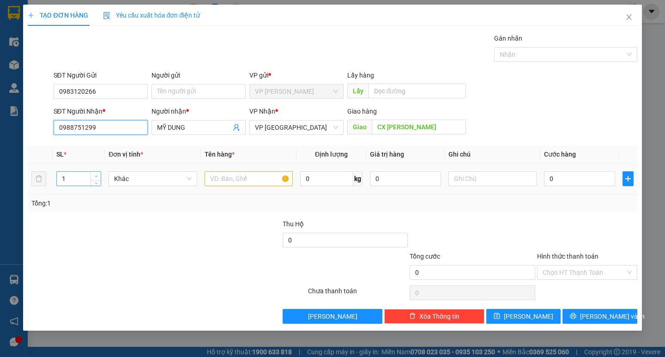
type input "0988751299"
click at [100, 176] on span "Increase Value" at bounding box center [96, 176] width 10 height 8
type input "3"
click at [98, 176] on span "up" at bounding box center [96, 177] width 6 height 6
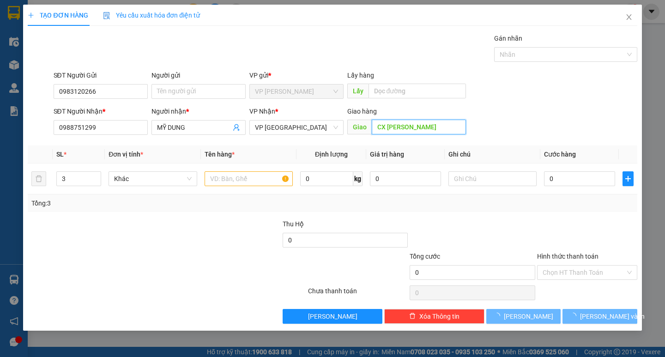
click at [427, 129] on input "CX LINH XUÂN" at bounding box center [419, 127] width 94 height 15
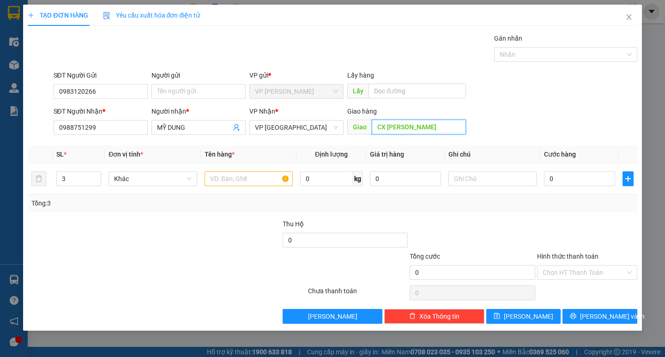
click at [427, 129] on input "CX LINH XUÂN" at bounding box center [419, 127] width 94 height 15
type input "d"
type input "th mỹ dung"
click at [274, 180] on input "text" at bounding box center [249, 178] width 88 height 15
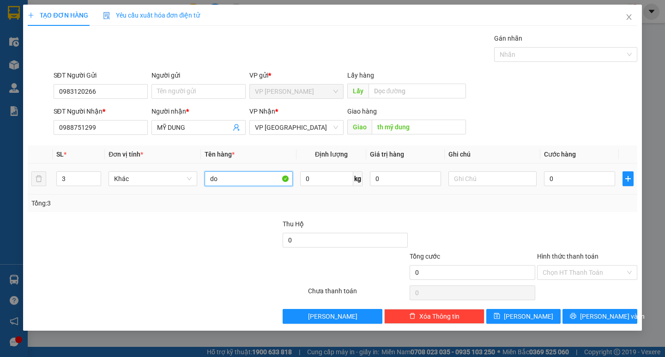
type input "d"
type input "đ"
type input "thung giấy_thung xốp"
click at [562, 179] on input "0" at bounding box center [579, 178] width 71 height 15
type input "1"
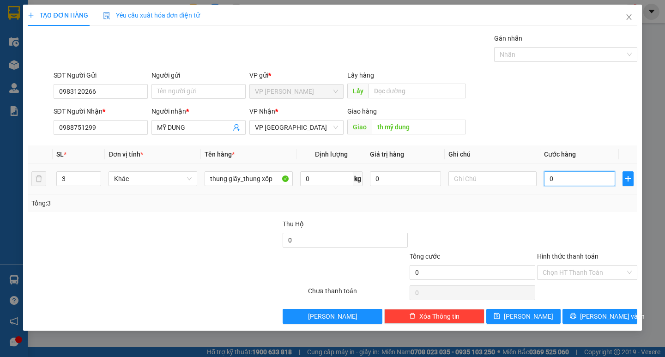
type input "1"
type input "17"
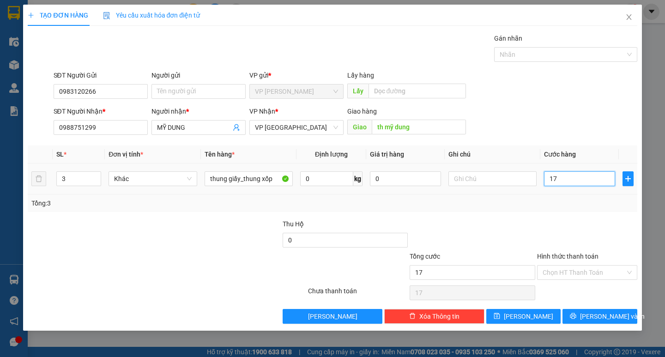
type input "170"
type input "1.700"
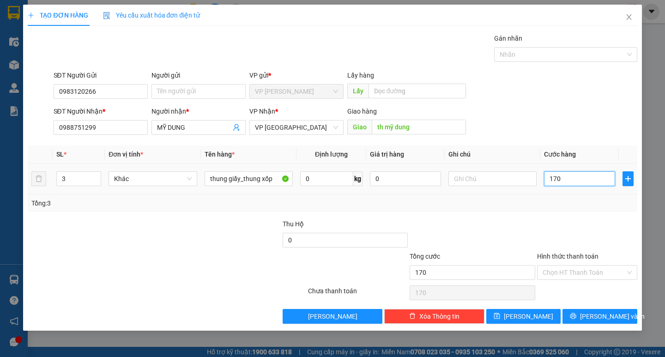
type input "1.700"
type input "17.000"
type input "170.000"
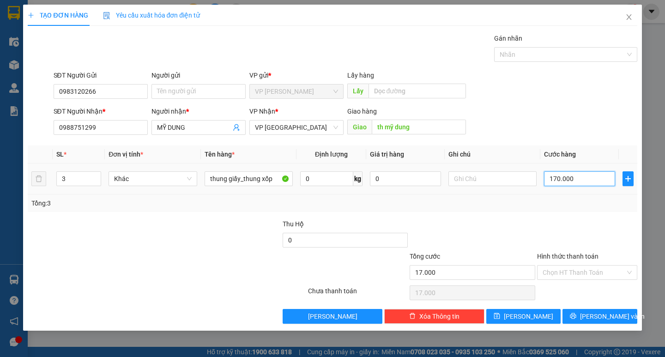
type input "170.000"
click at [594, 310] on button "[PERSON_NAME] và In" at bounding box center [599, 316] width 74 height 15
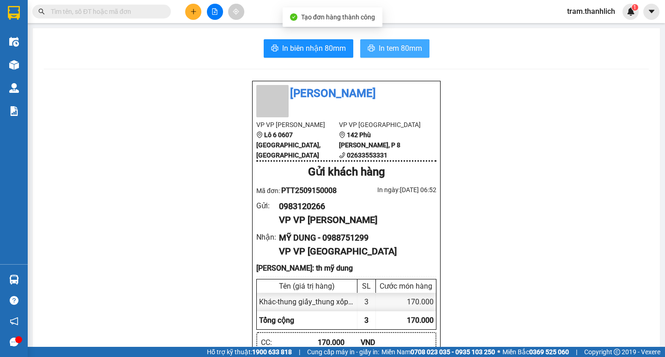
click at [415, 46] on span "In tem 80mm" at bounding box center [400, 48] width 43 height 12
click at [193, 10] on icon "plus" at bounding box center [193, 11] width 6 height 6
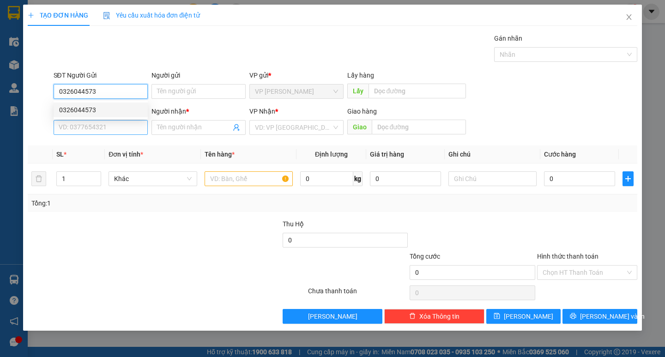
type input "0326044573"
click at [124, 125] on input "SĐT Người Nhận *" at bounding box center [101, 127] width 94 height 15
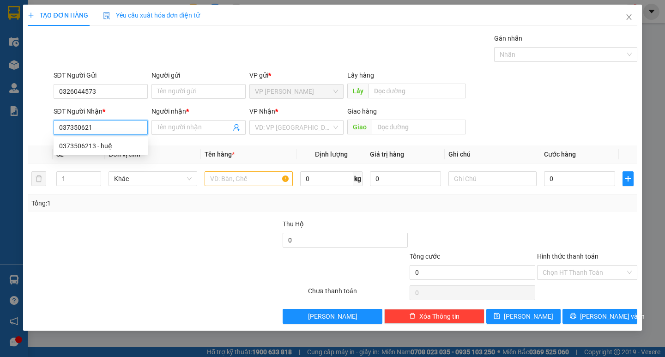
type input "0373506213"
click at [111, 146] on div "0373506213 - huệ" at bounding box center [100, 146] width 83 height 10
type input "huệ"
type input "0373506213"
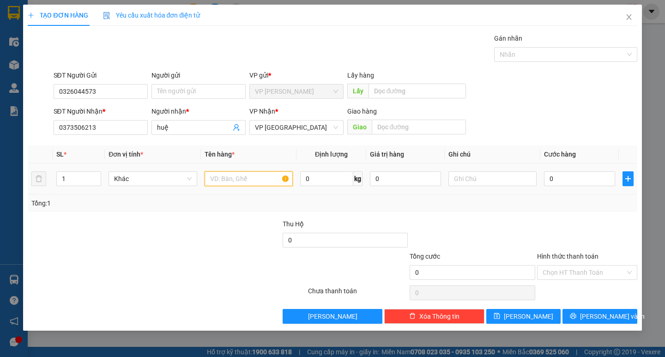
click at [252, 182] on input "text" at bounding box center [249, 178] width 88 height 15
type input "[PERSON_NAME]"
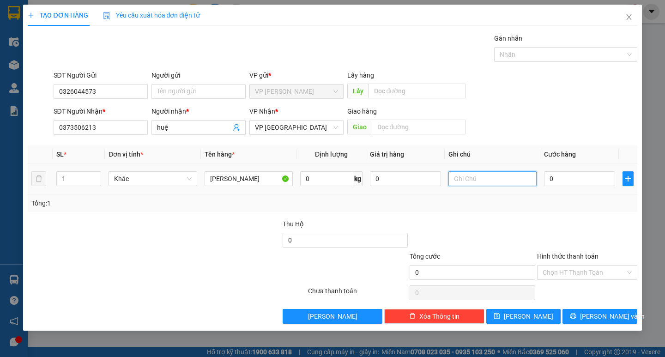
click at [491, 180] on input "text" at bounding box center [492, 178] width 88 height 15
type input "thung giấy"
click at [581, 181] on input "0" at bounding box center [579, 178] width 71 height 15
type input "4"
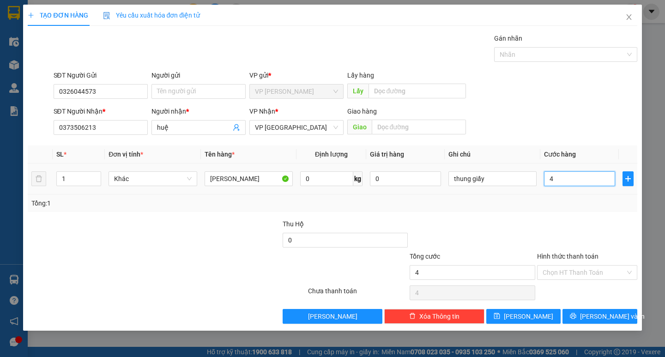
type input "4"
type input "40"
type input "400"
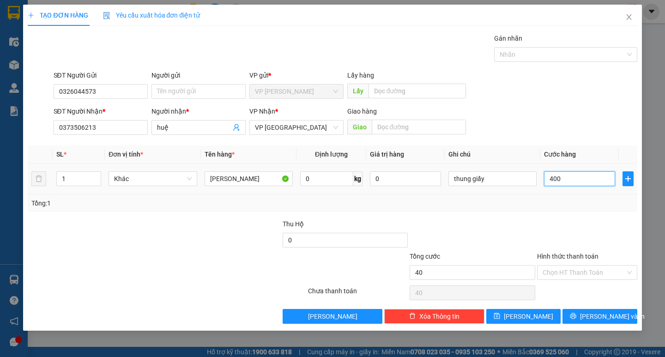
type input "400"
type input "4.000"
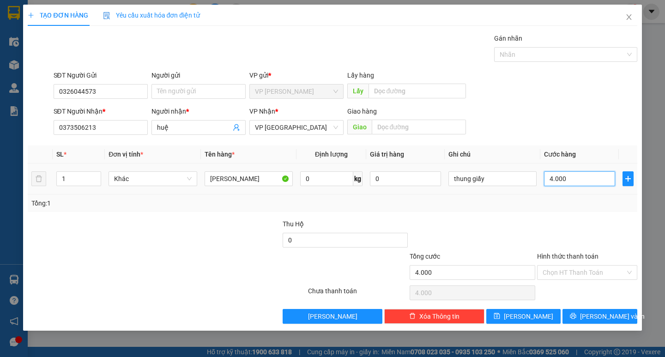
type input "40.000"
drag, startPoint x: 558, startPoint y: 266, endPoint x: 562, endPoint y: 278, distance: 12.1
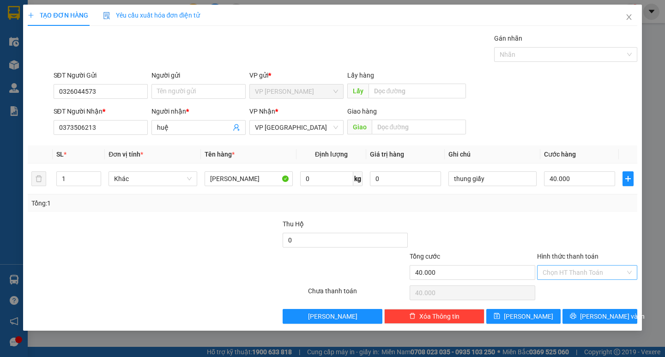
click at [559, 268] on input "Hình thức thanh toán" at bounding box center [584, 273] width 83 height 14
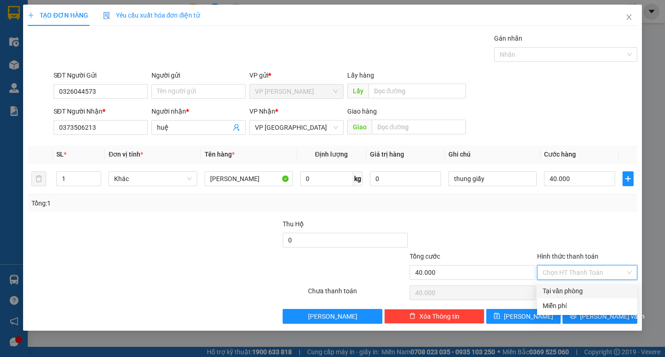
click at [563, 284] on div "Tại văn phòng" at bounding box center [587, 291] width 100 height 15
type input "0"
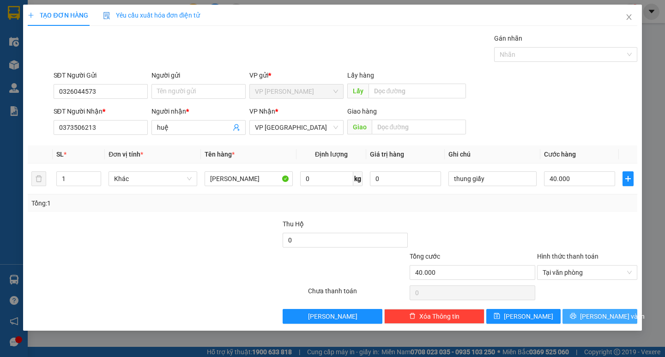
drag, startPoint x: 571, startPoint y: 315, endPoint x: 567, endPoint y: 306, distance: 9.7
click at [572, 315] on button "[PERSON_NAME] và In" at bounding box center [599, 316] width 74 height 15
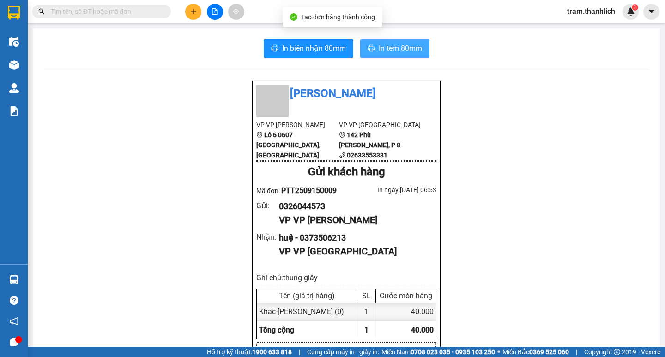
click at [368, 55] on button "In tem 80mm" at bounding box center [394, 48] width 69 height 18
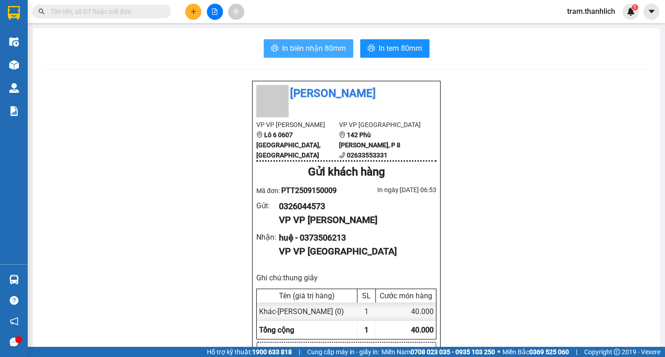
click at [276, 45] on button "In biên nhận 80mm" at bounding box center [309, 48] width 90 height 18
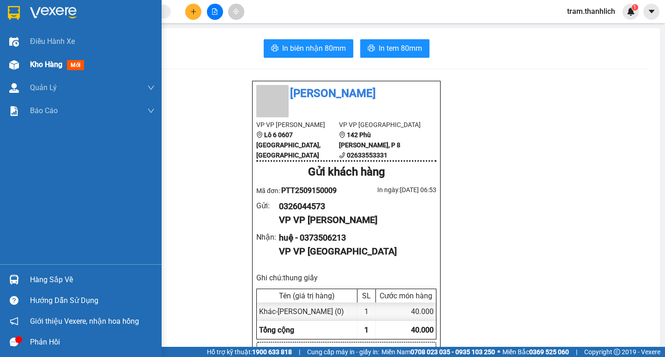
click at [54, 66] on span "Kho hàng" at bounding box center [46, 64] width 32 height 9
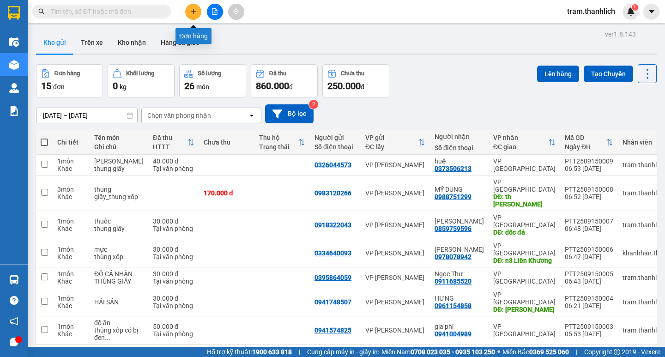
click at [198, 10] on button at bounding box center [193, 12] width 16 height 16
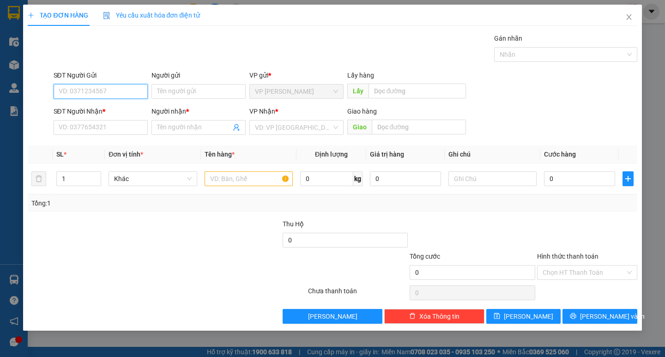
click at [126, 98] on input "SĐT Người Gửi" at bounding box center [101, 91] width 94 height 15
type input "0346346836"
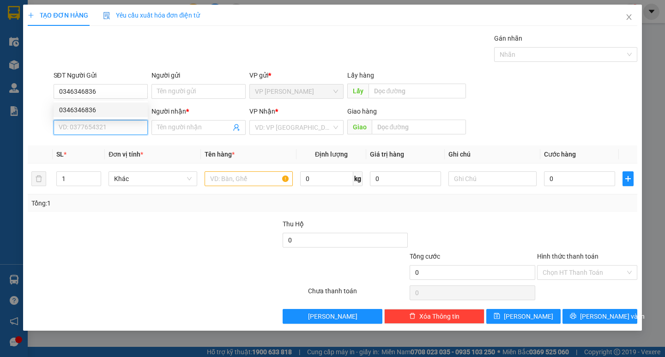
click at [113, 128] on input "SĐT Người Nhận *" at bounding box center [101, 127] width 94 height 15
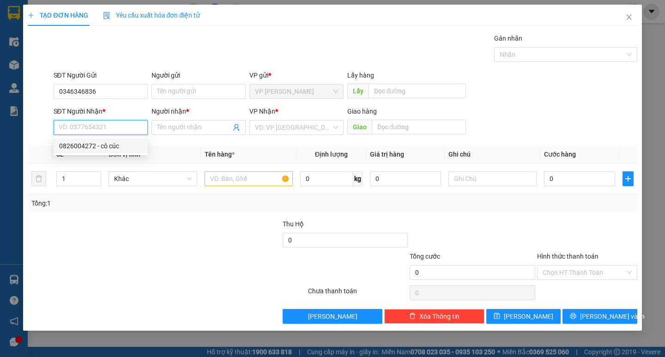
click at [109, 142] on div "0826004272 - cô cúc" at bounding box center [100, 146] width 83 height 10
type input "0826004272"
type input "cô cúc"
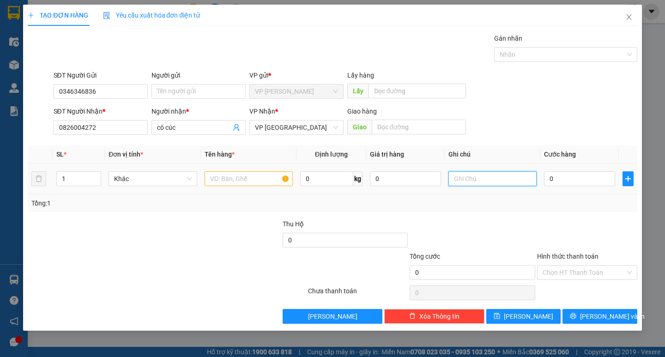
click at [502, 175] on input "text" at bounding box center [492, 178] width 88 height 15
type input "thung giây"
click at [272, 178] on input "text" at bounding box center [249, 178] width 88 height 15
type input "d"
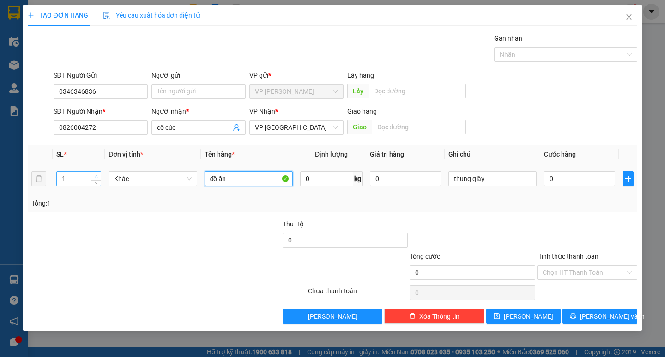
type input "đồ ăn"
type input "2"
drag, startPoint x: 93, startPoint y: 175, endPoint x: 135, endPoint y: 175, distance: 42.0
click at [94, 175] on span "up" at bounding box center [96, 177] width 6 height 6
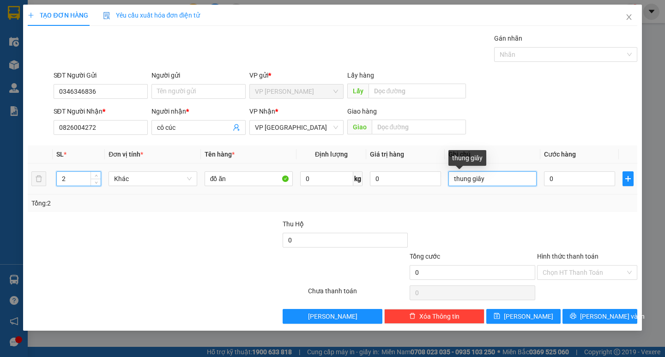
click at [494, 182] on input "thung giây" at bounding box center [492, 178] width 88 height 15
type input "thung giây +bi"
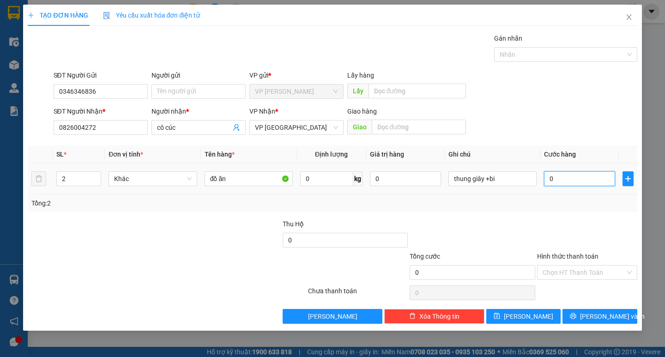
click at [581, 184] on input "0" at bounding box center [579, 178] width 71 height 15
type input "5"
type input "50"
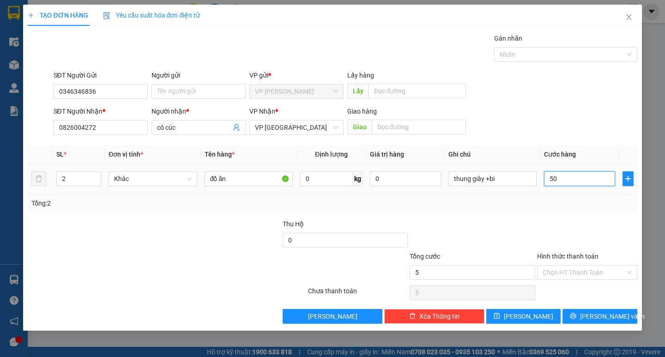
type input "50"
type input "500"
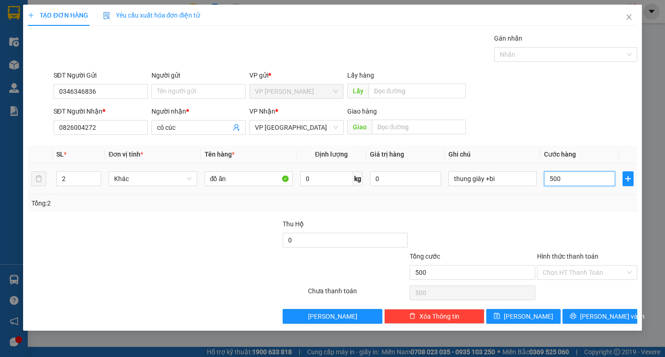
type input "5.000"
type input "50.000"
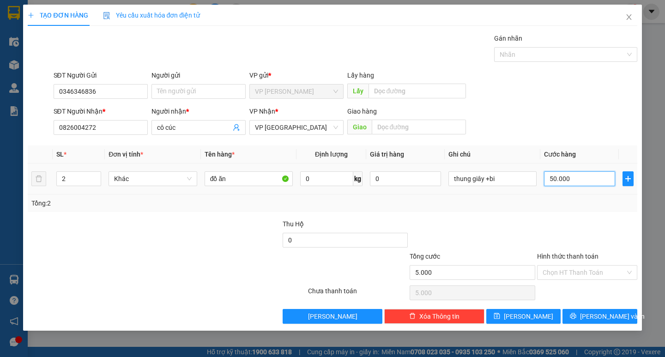
type input "50.000"
click at [564, 276] on input "Hình thức thanh toán" at bounding box center [584, 273] width 83 height 14
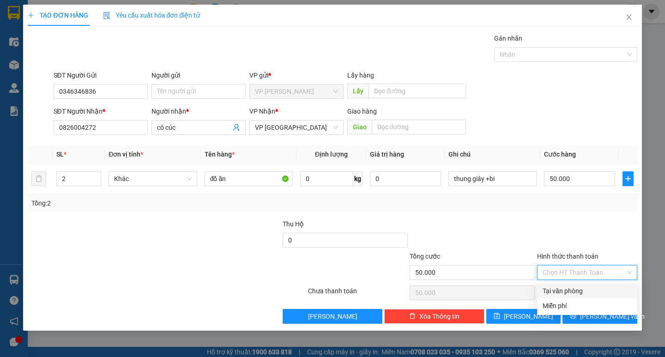
click at [564, 290] on div "Tại văn phòng" at bounding box center [587, 291] width 89 height 10
type input "0"
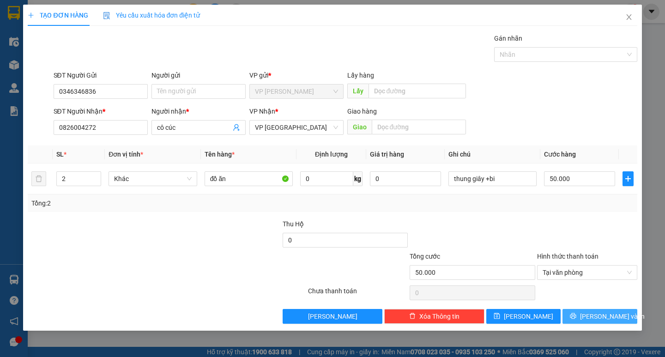
click at [576, 310] on button "[PERSON_NAME] và In" at bounding box center [599, 316] width 74 height 15
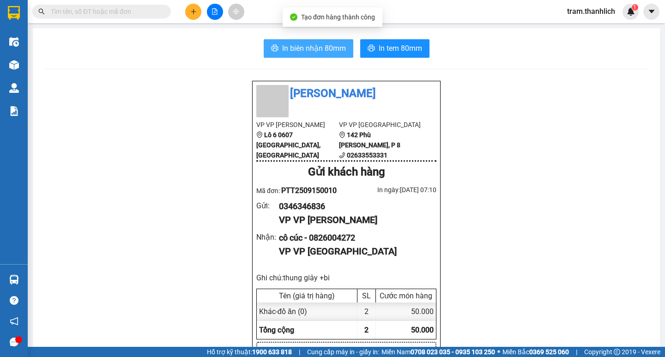
drag, startPoint x: 317, startPoint y: 57, endPoint x: 314, endPoint y: 53, distance: 5.9
click at [314, 53] on button "In biên nhận 80mm" at bounding box center [309, 48] width 90 height 18
click at [314, 53] on span "In biên nhận 80mm" at bounding box center [314, 48] width 64 height 12
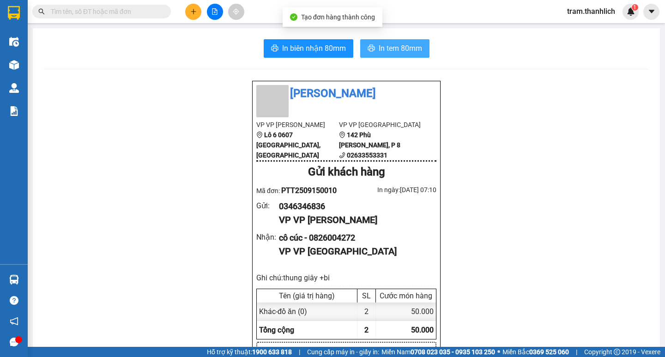
click at [380, 48] on span "In tem 80mm" at bounding box center [400, 48] width 43 height 12
click at [384, 48] on span "In tem 80mm" at bounding box center [400, 48] width 43 height 12
click at [186, 13] on button at bounding box center [193, 12] width 16 height 16
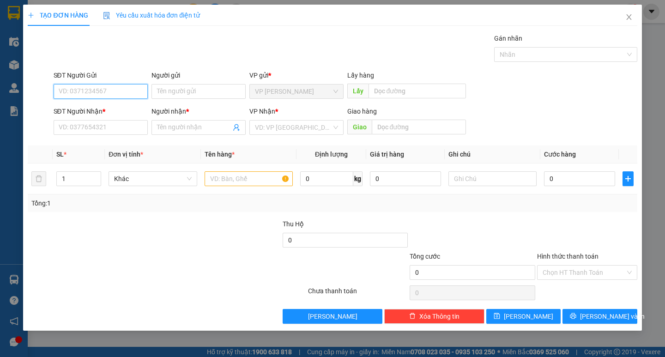
click at [137, 91] on input "SĐT Người Gửi" at bounding box center [101, 91] width 94 height 15
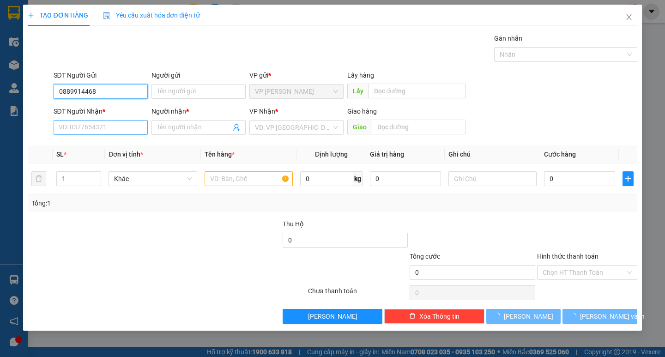
type input "0889914468"
click at [127, 134] on input "SĐT Người Nhận *" at bounding box center [101, 127] width 94 height 15
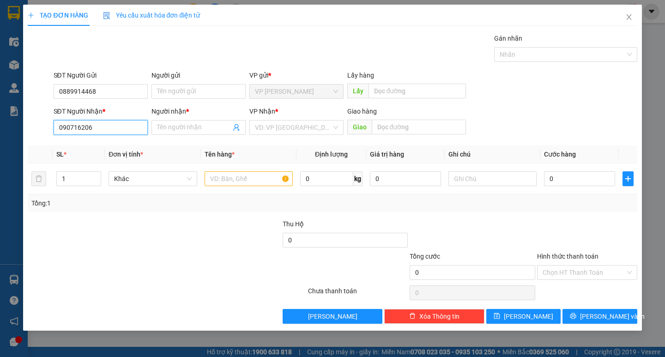
click at [74, 132] on input "090716206" at bounding box center [101, 127] width 94 height 15
type input "0907616206"
click at [175, 127] on input "Người nhận *" at bounding box center [194, 127] width 74 height 10
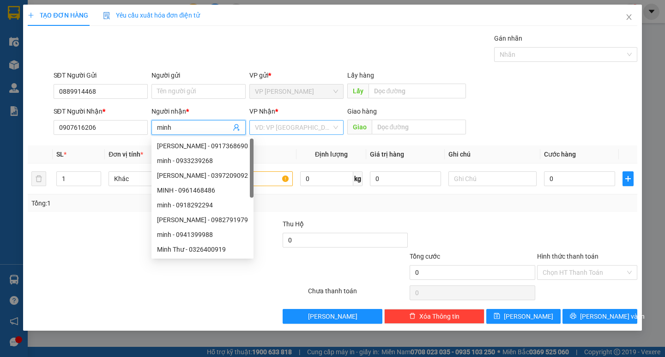
type input "minh"
click at [305, 131] on input "search" at bounding box center [293, 128] width 77 height 14
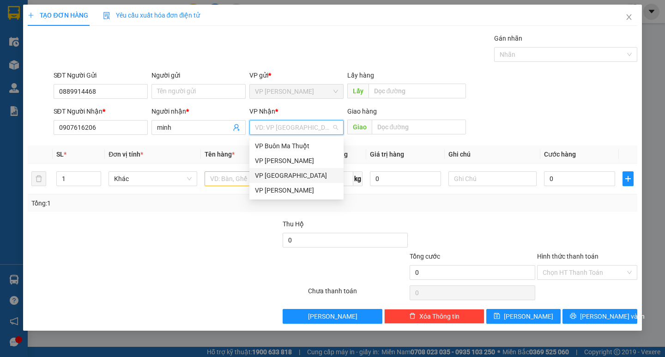
click at [276, 176] on div "VP [GEOGRAPHIC_DATA]" at bounding box center [296, 175] width 83 height 10
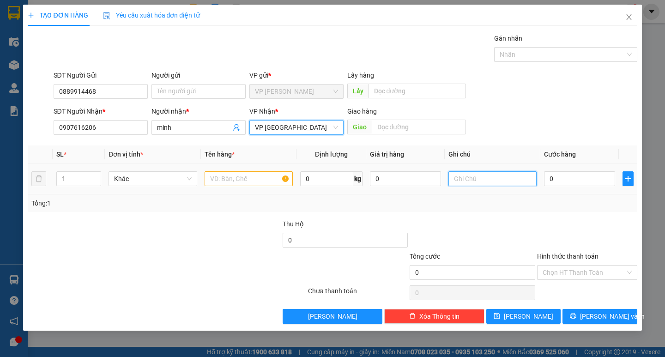
click at [496, 185] on input "text" at bounding box center [492, 178] width 88 height 15
type input "thung xốp"
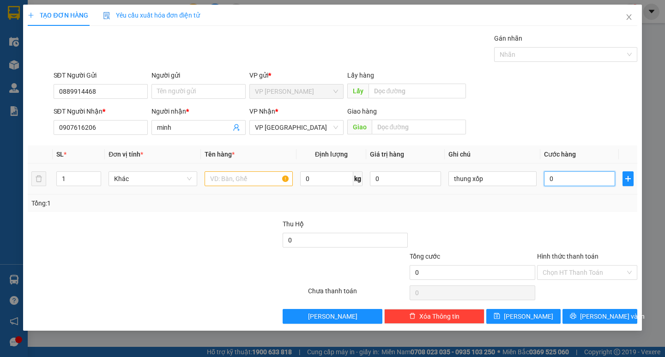
click at [572, 184] on input "0" at bounding box center [579, 178] width 71 height 15
type input "3"
type input "30"
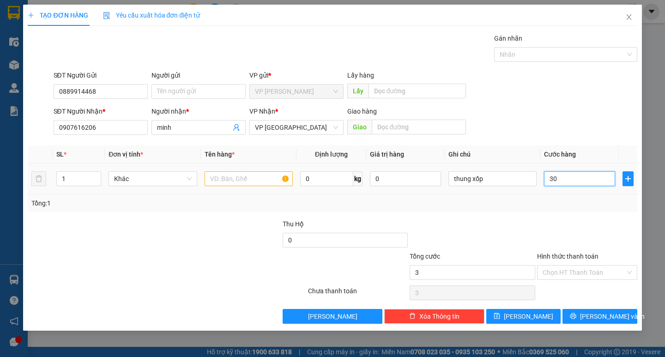
type input "30"
type input "300"
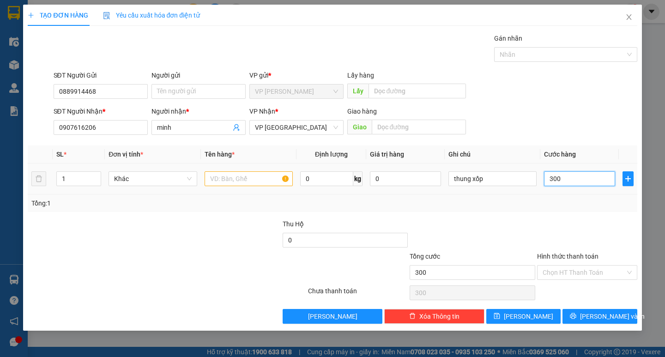
type input "3.000"
type input "30.000"
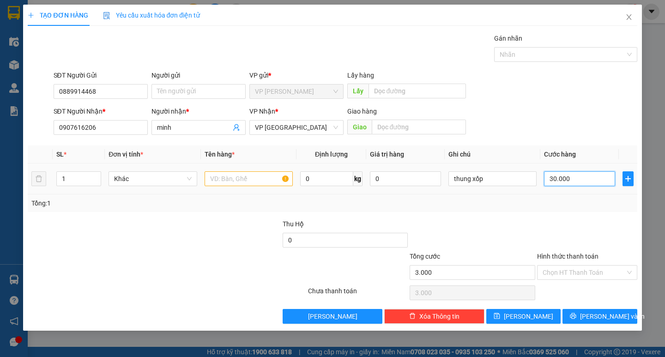
type input "30.000"
click at [216, 174] on input "text" at bounding box center [249, 178] width 88 height 15
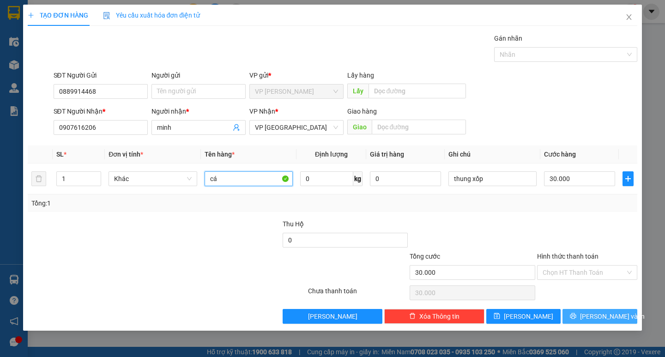
type input "cá"
drag, startPoint x: 570, startPoint y: 310, endPoint x: 557, endPoint y: 294, distance: 20.7
click at [570, 309] on button "[PERSON_NAME] và In" at bounding box center [599, 316] width 74 height 15
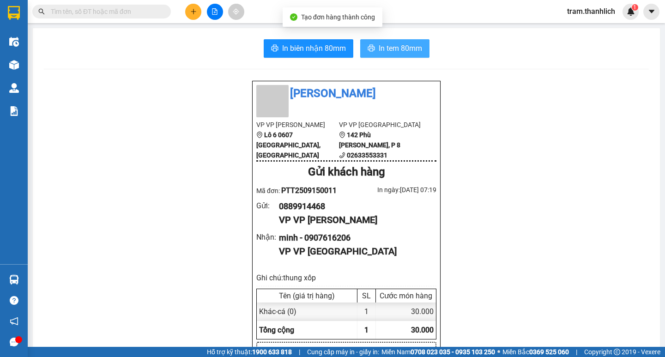
click at [415, 52] on span "In tem 80mm" at bounding box center [400, 48] width 43 height 12
click at [198, 11] on button at bounding box center [193, 12] width 16 height 16
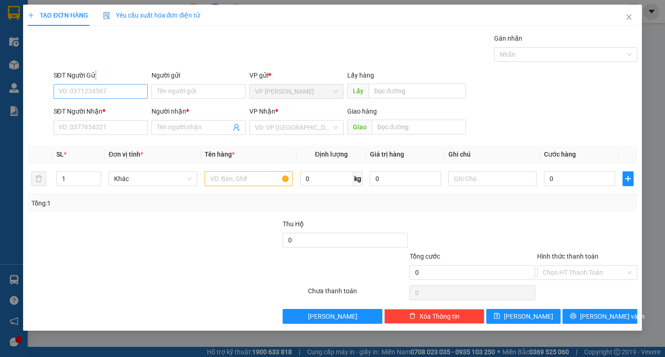
drag, startPoint x: 93, startPoint y: 76, endPoint x: 82, endPoint y: 97, distance: 24.0
click at [82, 97] on div "SĐT Người Gửi VD: 0371234567" at bounding box center [101, 86] width 94 height 32
click at [82, 96] on input "SĐT Người Gửi" at bounding box center [101, 91] width 94 height 15
type input "0867766839"
click at [93, 125] on input "SĐT Người Nhận *" at bounding box center [101, 127] width 94 height 15
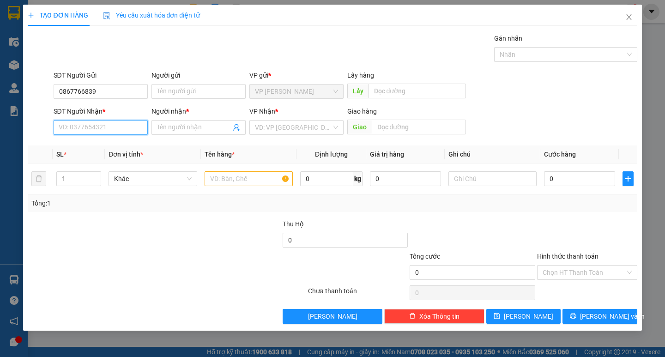
click at [93, 125] on input "SĐT Người Nhận *" at bounding box center [101, 127] width 94 height 15
click at [247, 178] on input "text" at bounding box center [249, 178] width 88 height 15
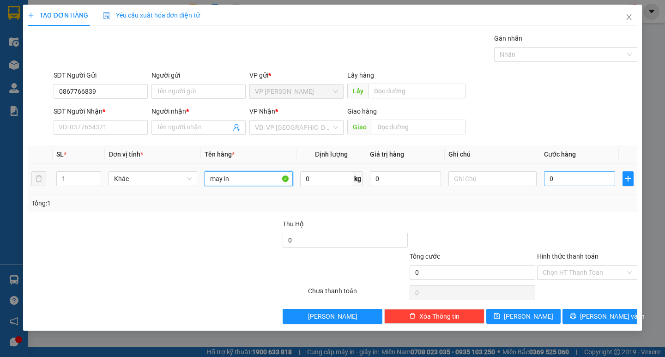
type input "may in"
click at [579, 175] on input "0" at bounding box center [579, 178] width 71 height 15
type input "5"
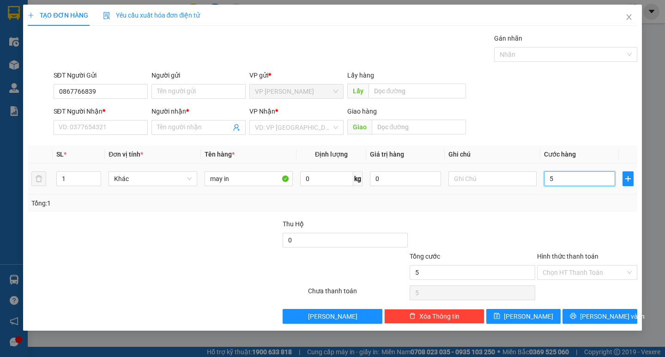
type input "50"
type input "500"
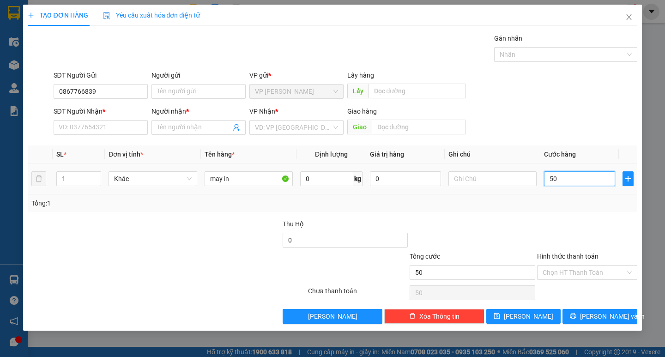
type input "500"
type input "5.000"
type input "50.000"
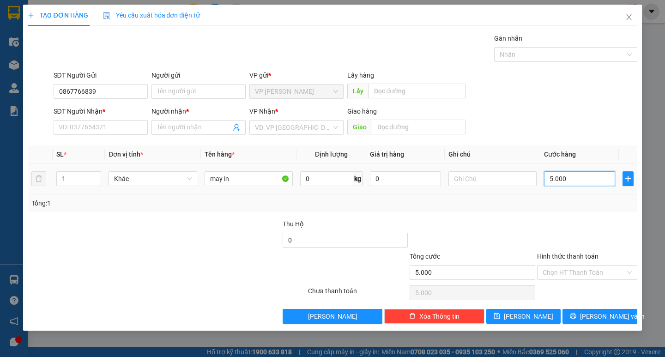
type input "50.000"
click at [78, 121] on input "SĐT Người Nhận *" at bounding box center [101, 127] width 94 height 15
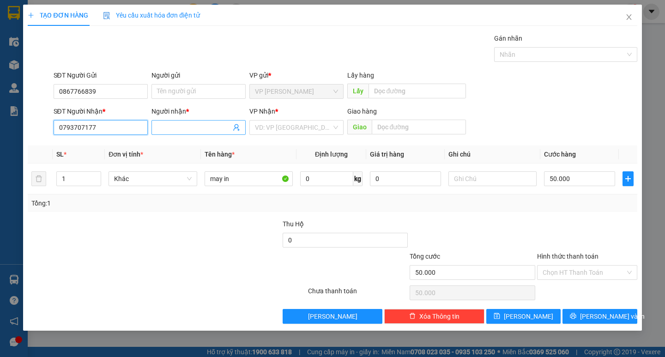
type input "0793707177"
click at [165, 128] on input "Người nhận *" at bounding box center [194, 127] width 74 height 10
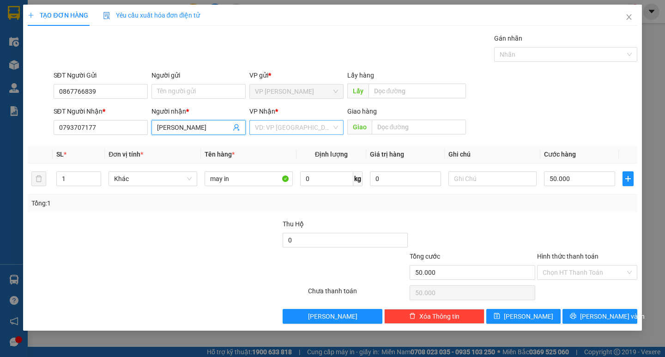
type input "quang trung"
click at [273, 124] on input "search" at bounding box center [293, 128] width 77 height 14
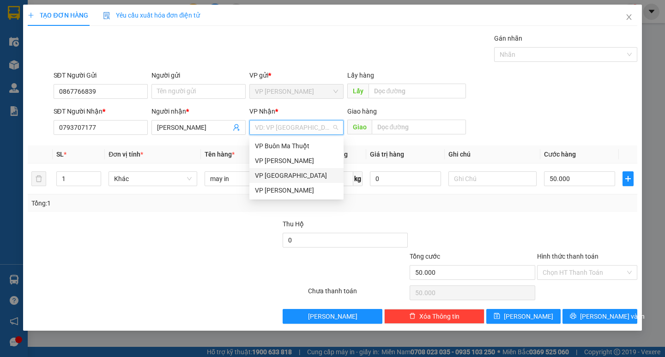
click at [283, 173] on div "VP [GEOGRAPHIC_DATA]" at bounding box center [296, 175] width 83 height 10
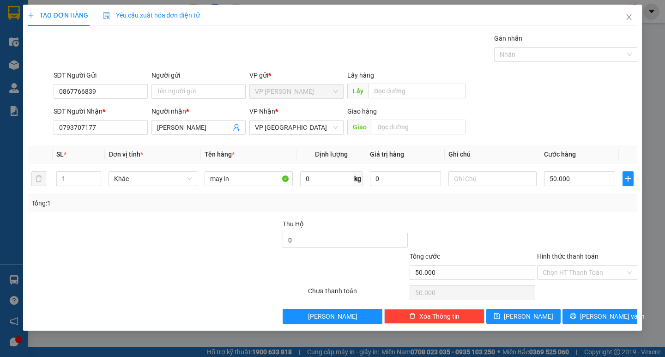
click at [595, 308] on div "Transit Pickup Surcharge Ids Transit Deliver Surcharge Ids Transit Deliver Surc…" at bounding box center [332, 178] width 609 height 290
click at [583, 270] on input "Hình thức thanh toán" at bounding box center [584, 273] width 83 height 14
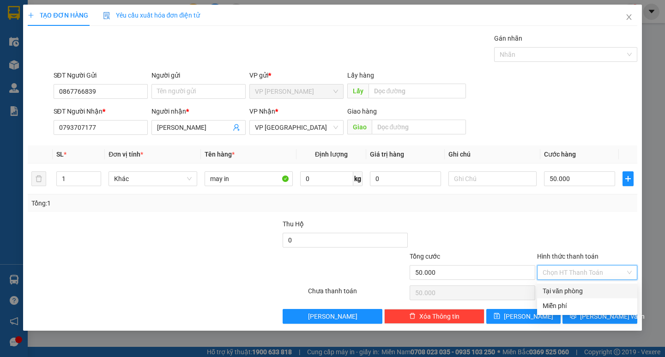
click at [580, 291] on div "Tại văn phòng" at bounding box center [587, 291] width 89 height 10
type input "0"
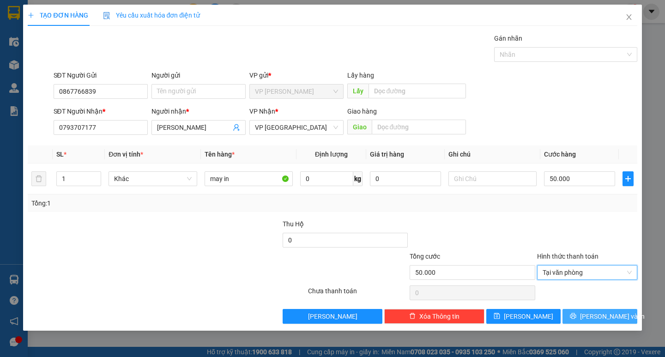
drag, startPoint x: 597, startPoint y: 316, endPoint x: 455, endPoint y: 224, distance: 169.2
click at [594, 314] on span "[PERSON_NAME] và In" at bounding box center [612, 316] width 65 height 10
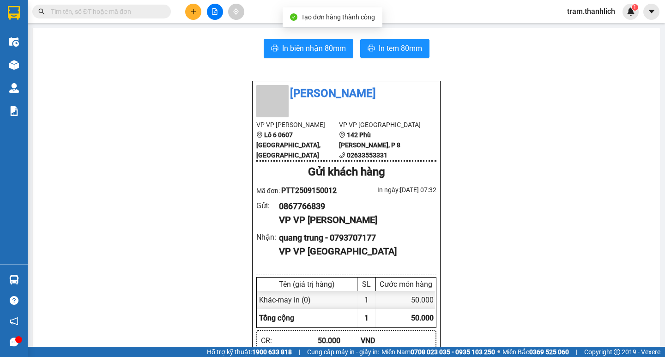
click at [320, 25] on div "Tạo đơn hàng thành công" at bounding box center [333, 16] width 100 height 19
click at [306, 56] on button "In biên nhận 80mm" at bounding box center [309, 48] width 90 height 18
click at [413, 54] on span "In tem 80mm" at bounding box center [400, 48] width 43 height 12
click at [192, 11] on icon "plus" at bounding box center [193, 11] width 6 height 6
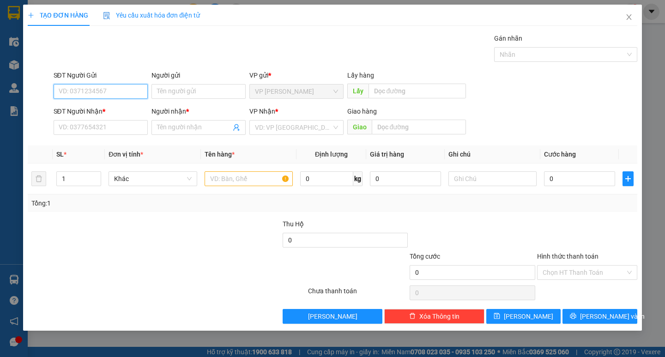
click at [132, 85] on input "SĐT Người Gửi" at bounding box center [101, 91] width 94 height 15
type input "0345904591"
click at [116, 120] on div "SĐT Người Nhận *" at bounding box center [101, 113] width 94 height 14
click at [115, 132] on input "SĐT Người Nhận *" at bounding box center [101, 127] width 94 height 15
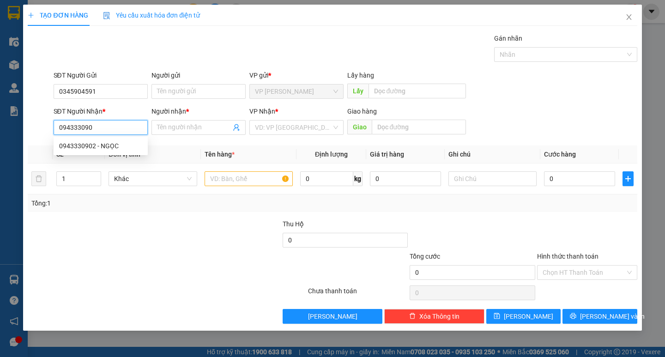
type input "0943330902"
drag, startPoint x: 114, startPoint y: 143, endPoint x: 111, endPoint y: 152, distance: 10.2
click at [114, 144] on div "0943330902 - NGỌC" at bounding box center [100, 146] width 83 height 10
type input "NGỌC"
type input "0943330902"
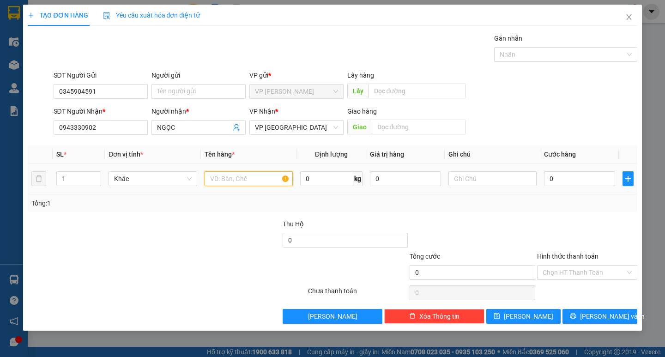
click at [279, 182] on input "text" at bounding box center [249, 178] width 88 height 15
type input "d"
type input "đồ cá nhân"
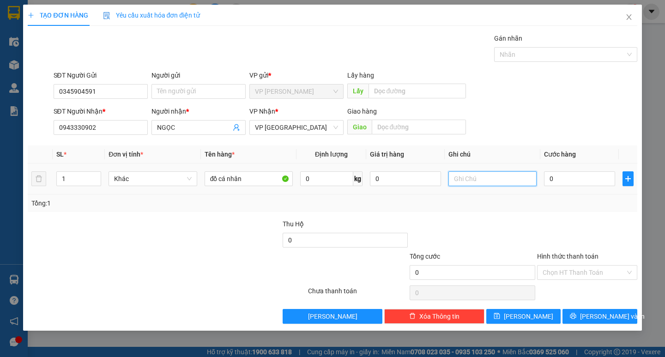
click at [468, 182] on input "text" at bounding box center [492, 178] width 88 height 15
type input "bi"
click at [570, 181] on input "0" at bounding box center [579, 178] width 71 height 15
type input "3"
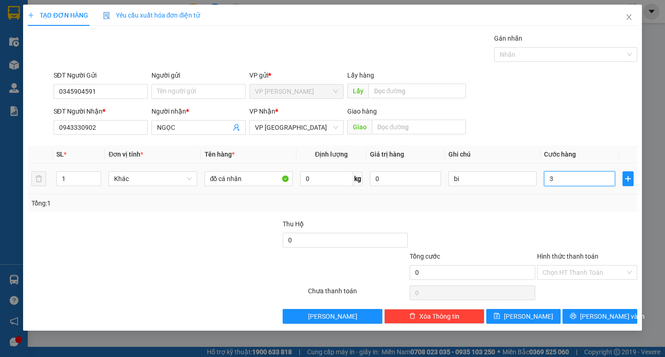
type input "3"
type input "30"
type input "300"
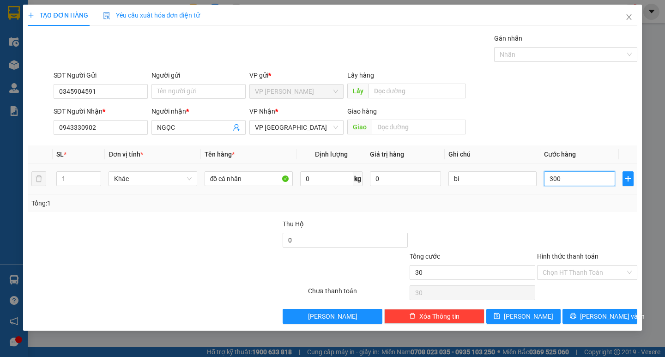
type input "300"
type input "3.000"
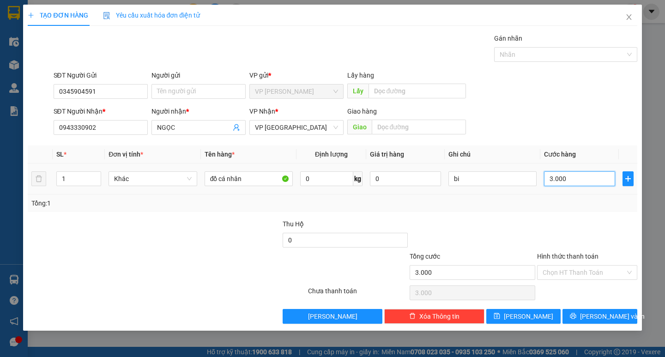
type input "30.000"
click at [579, 312] on button "[PERSON_NAME] và In" at bounding box center [599, 316] width 74 height 15
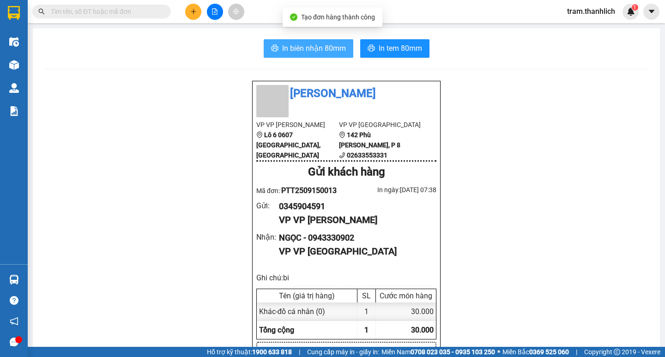
click at [293, 49] on span "In biên nhận 80mm" at bounding box center [314, 48] width 64 height 12
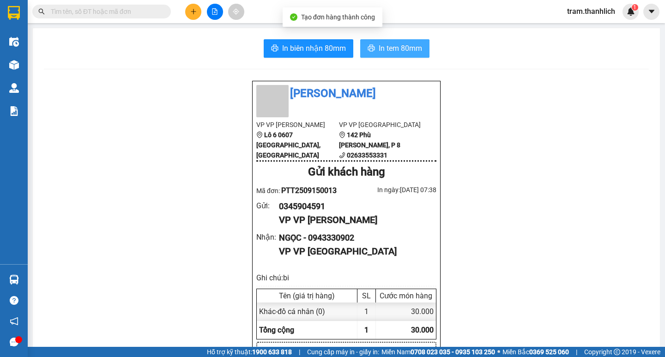
click at [368, 43] on button "In tem 80mm" at bounding box center [394, 48] width 69 height 18
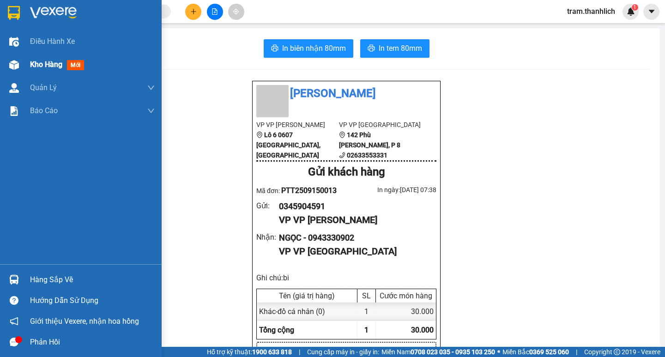
click at [17, 59] on div at bounding box center [14, 65] width 16 height 16
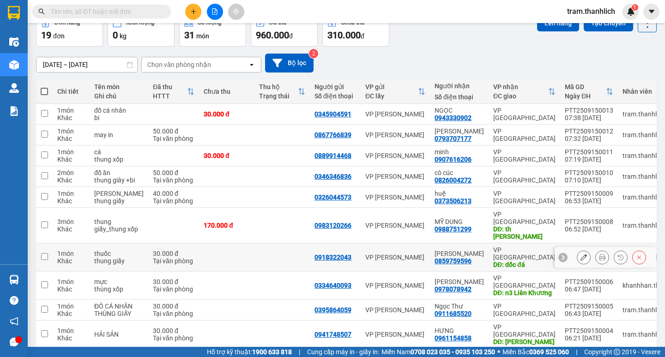
scroll to position [94, 0]
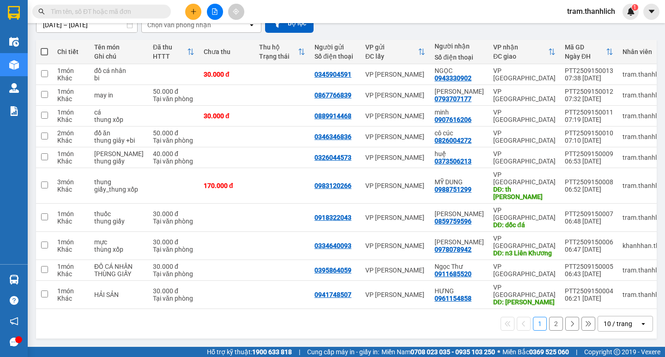
click at [640, 325] on icon "open" at bounding box center [643, 323] width 7 height 7
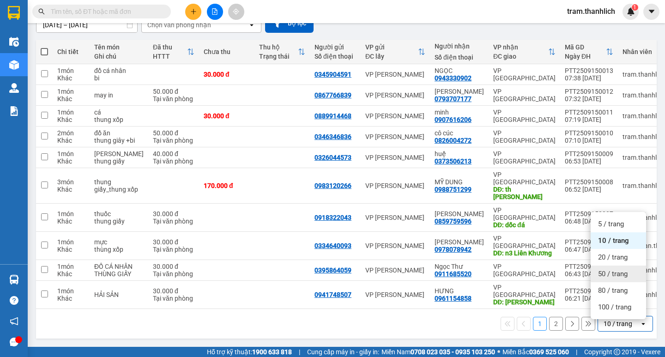
click at [618, 271] on span "50 / trang" at bounding box center [613, 273] width 30 height 9
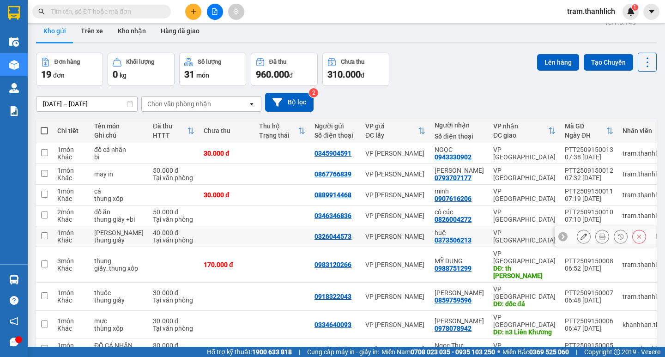
scroll to position [0, 0]
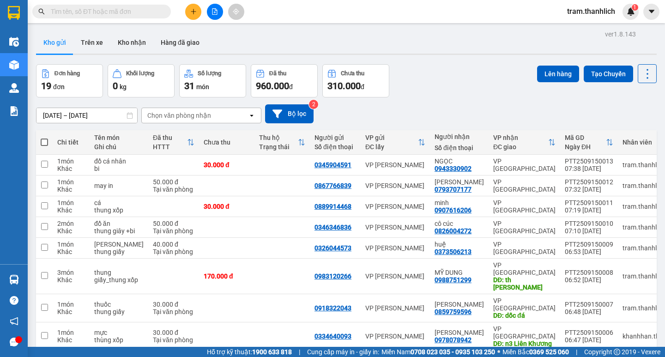
click at [44, 144] on span at bounding box center [44, 142] width 7 height 7
click at [44, 138] on input "checkbox" at bounding box center [44, 138] width 0 height 0
checkbox input "true"
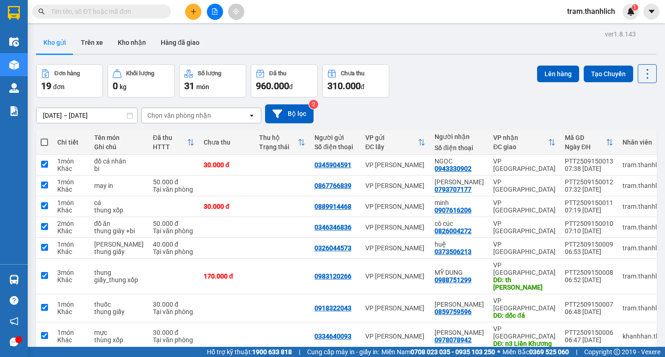
checkbox input "true"
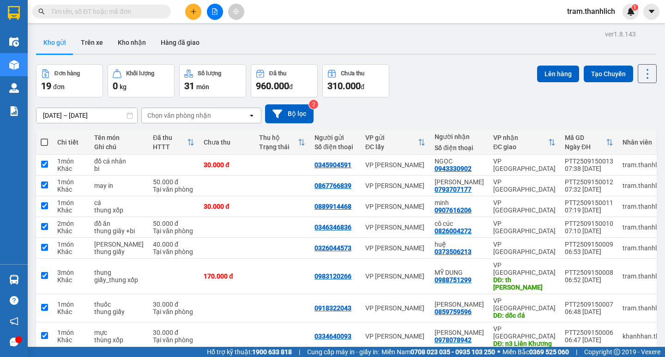
checkbox input "true"
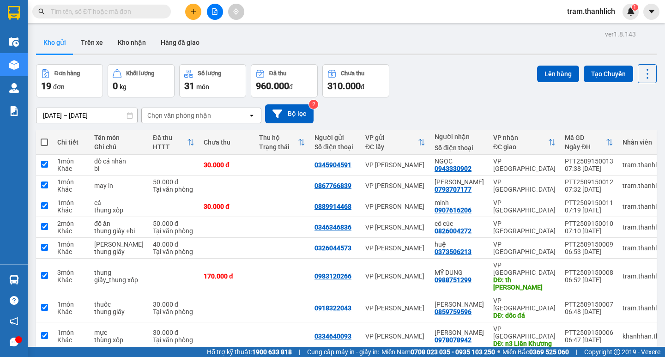
checkbox input "true"
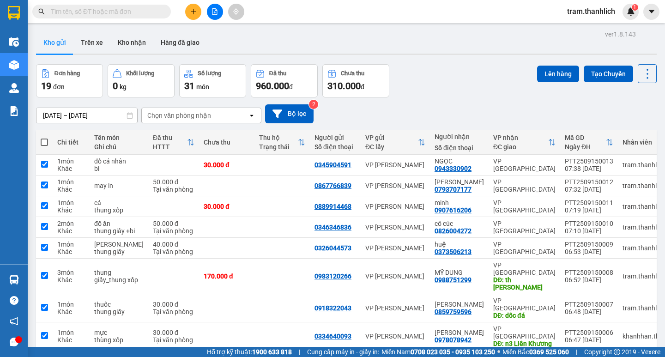
checkbox input "true"
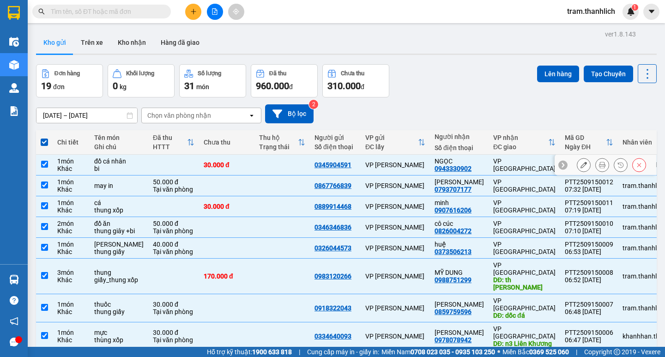
click at [48, 167] on input "checkbox" at bounding box center [44, 164] width 7 height 7
checkbox input "false"
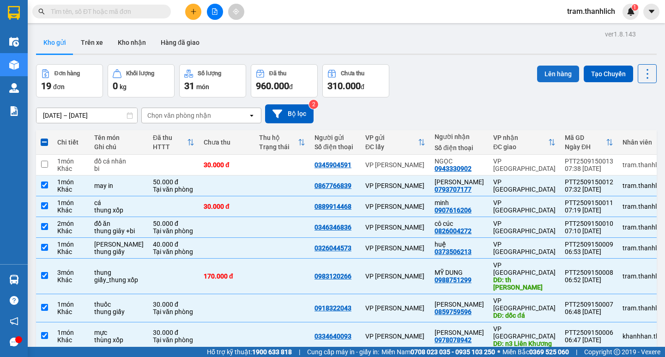
click at [549, 79] on button "Lên hàng" at bounding box center [558, 74] width 42 height 17
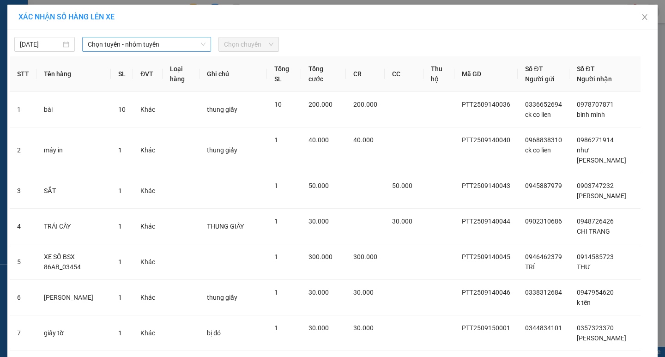
click at [115, 42] on span "Chọn tuyến - nhóm tuyến" at bounding box center [147, 44] width 118 height 14
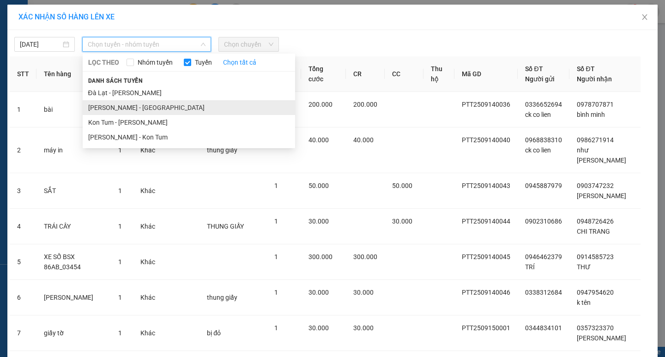
drag, startPoint x: 127, startPoint y: 103, endPoint x: 181, endPoint y: 69, distance: 63.7
click at [127, 103] on li "Phan Thiết - Đà Lạt" at bounding box center [189, 107] width 212 height 15
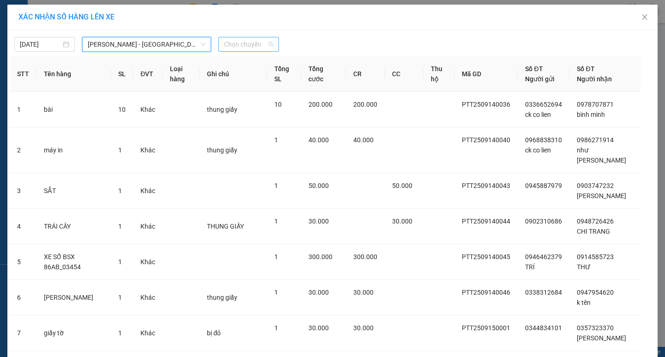
click at [234, 42] on span "Chọn chuyến" at bounding box center [248, 44] width 49 height 14
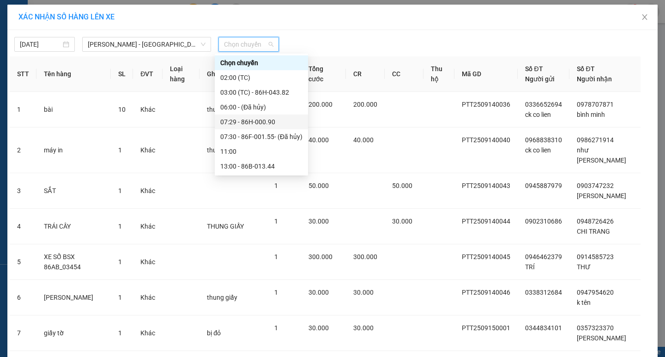
click at [271, 123] on div "07:29 - 86H-000.90" at bounding box center [261, 122] width 82 height 10
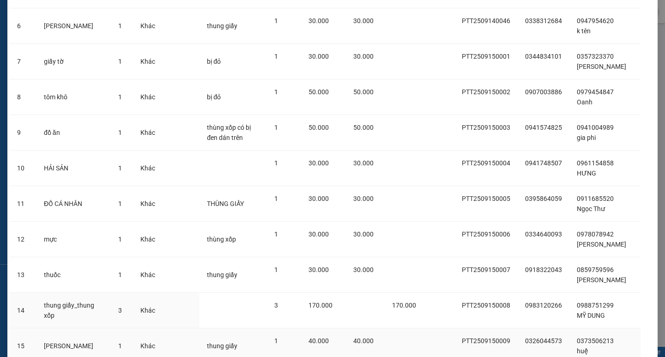
scroll to position [458, 0]
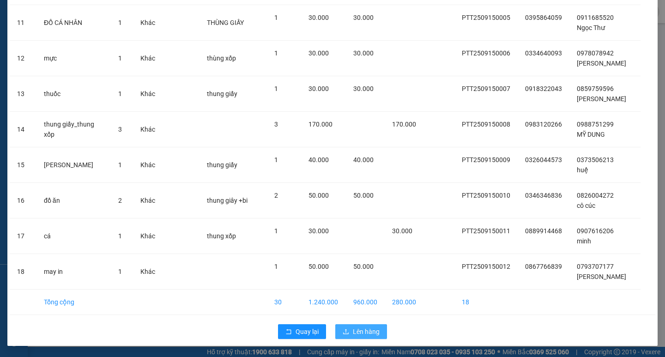
click at [367, 331] on span "Lên hàng" at bounding box center [366, 331] width 27 height 10
